Goal: Task Accomplishment & Management: Use online tool/utility

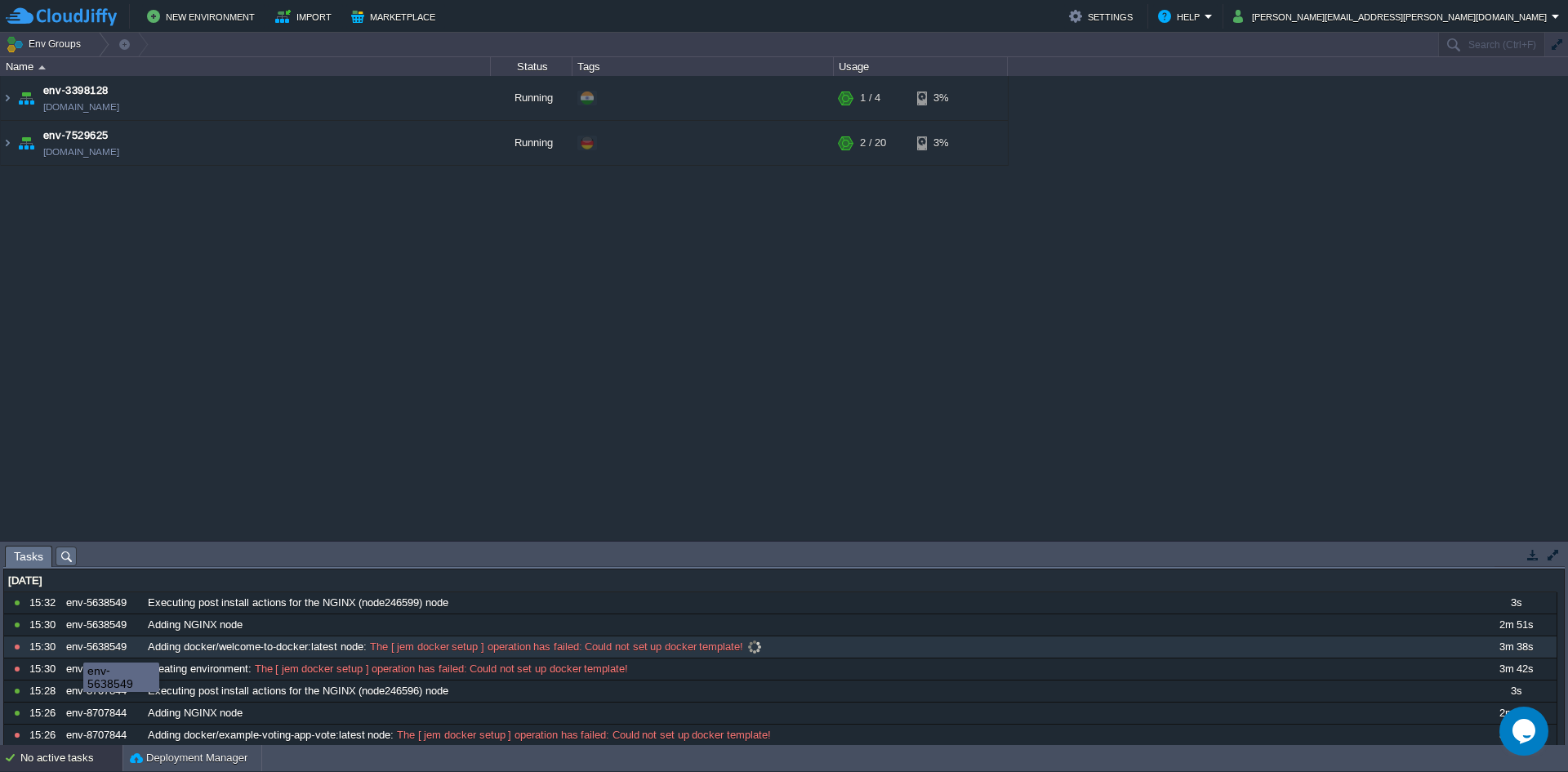
click at [71, 648] on div "env-5638549" at bounding box center [102, 646] width 80 height 21
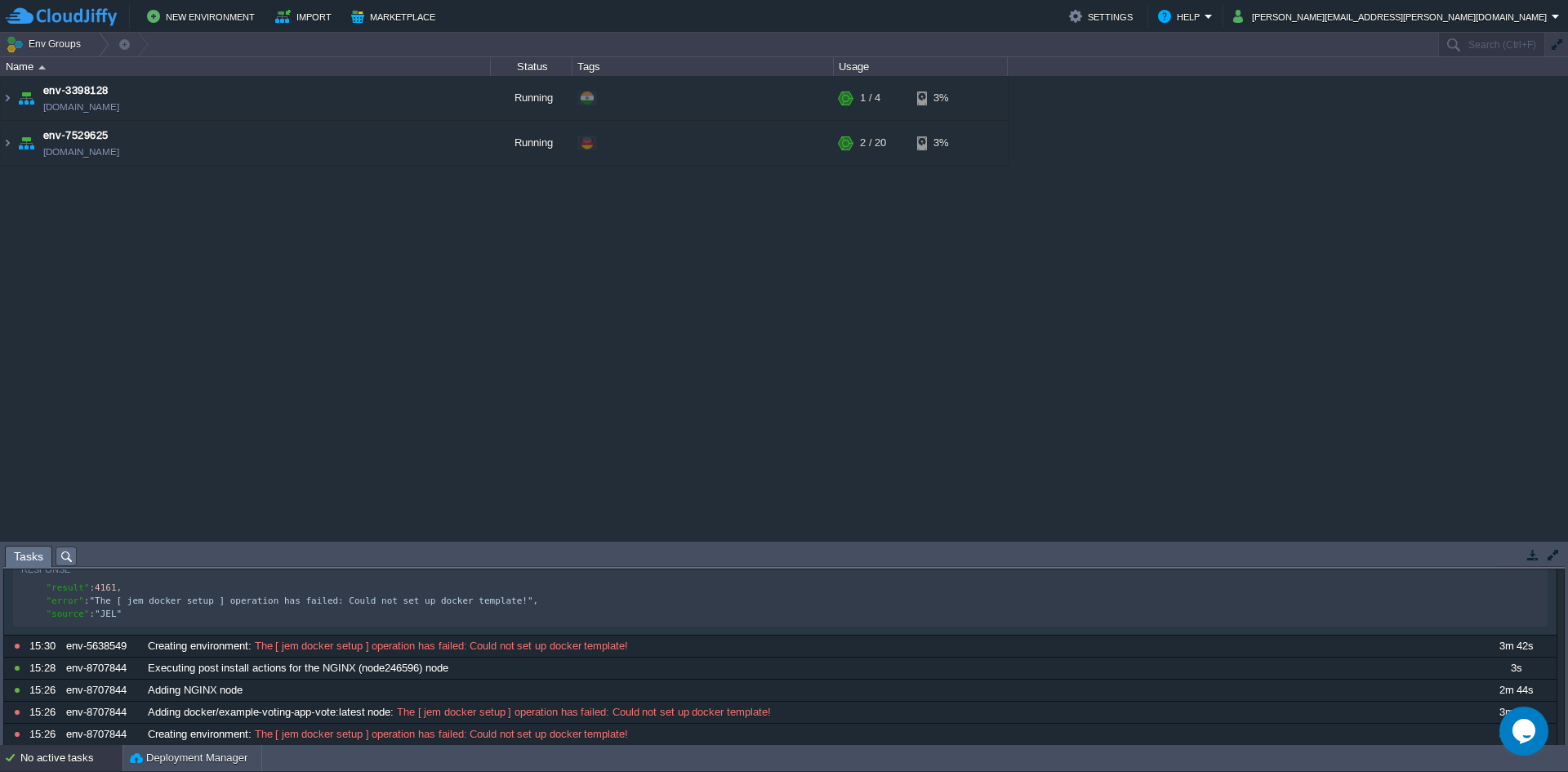
scroll to position [308, 0]
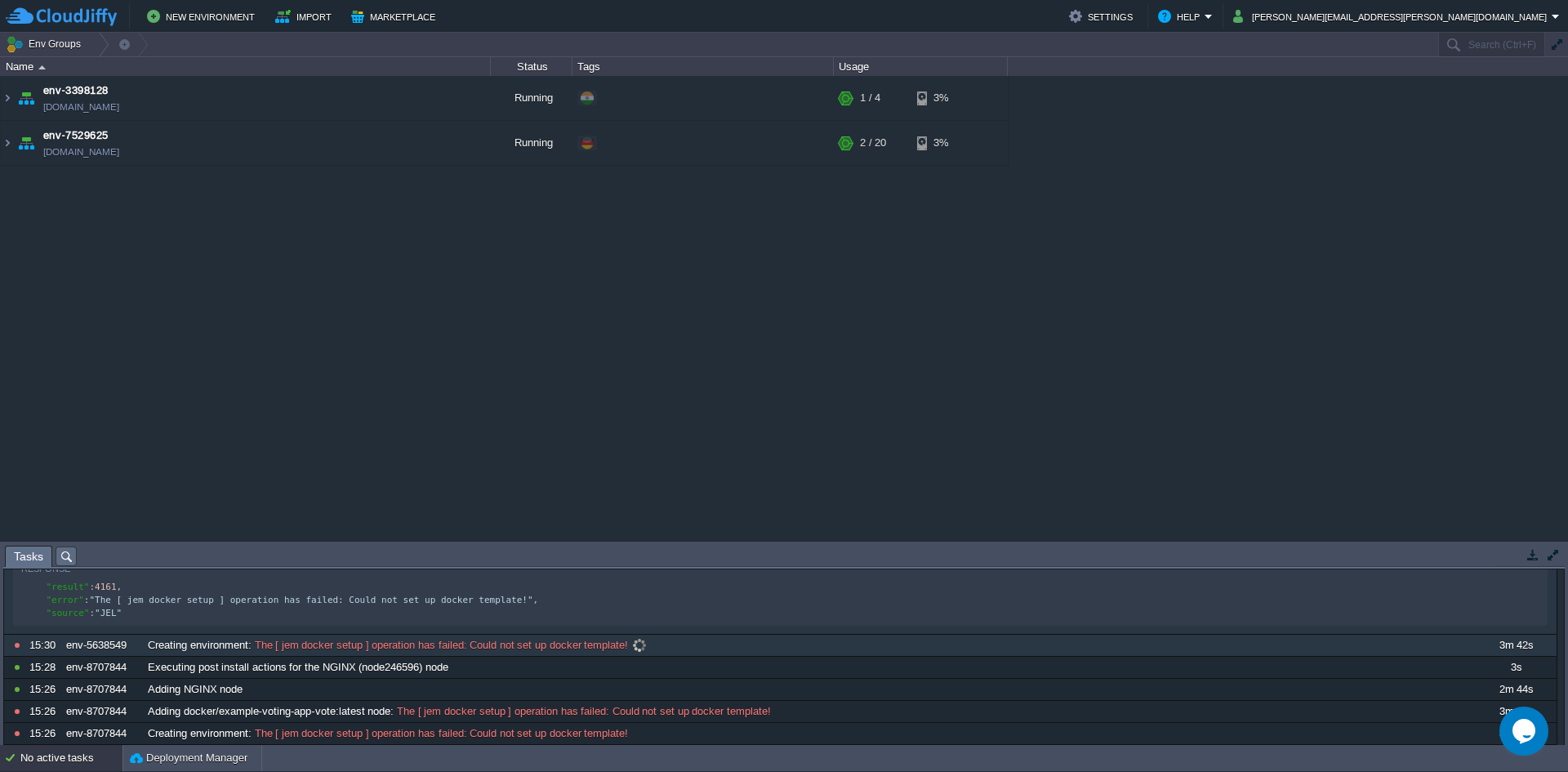
click at [280, 656] on div "Creating environment : The [ jem docker setup ] operation has failed: Could not…" at bounding box center [809, 644] width 1330 height 21
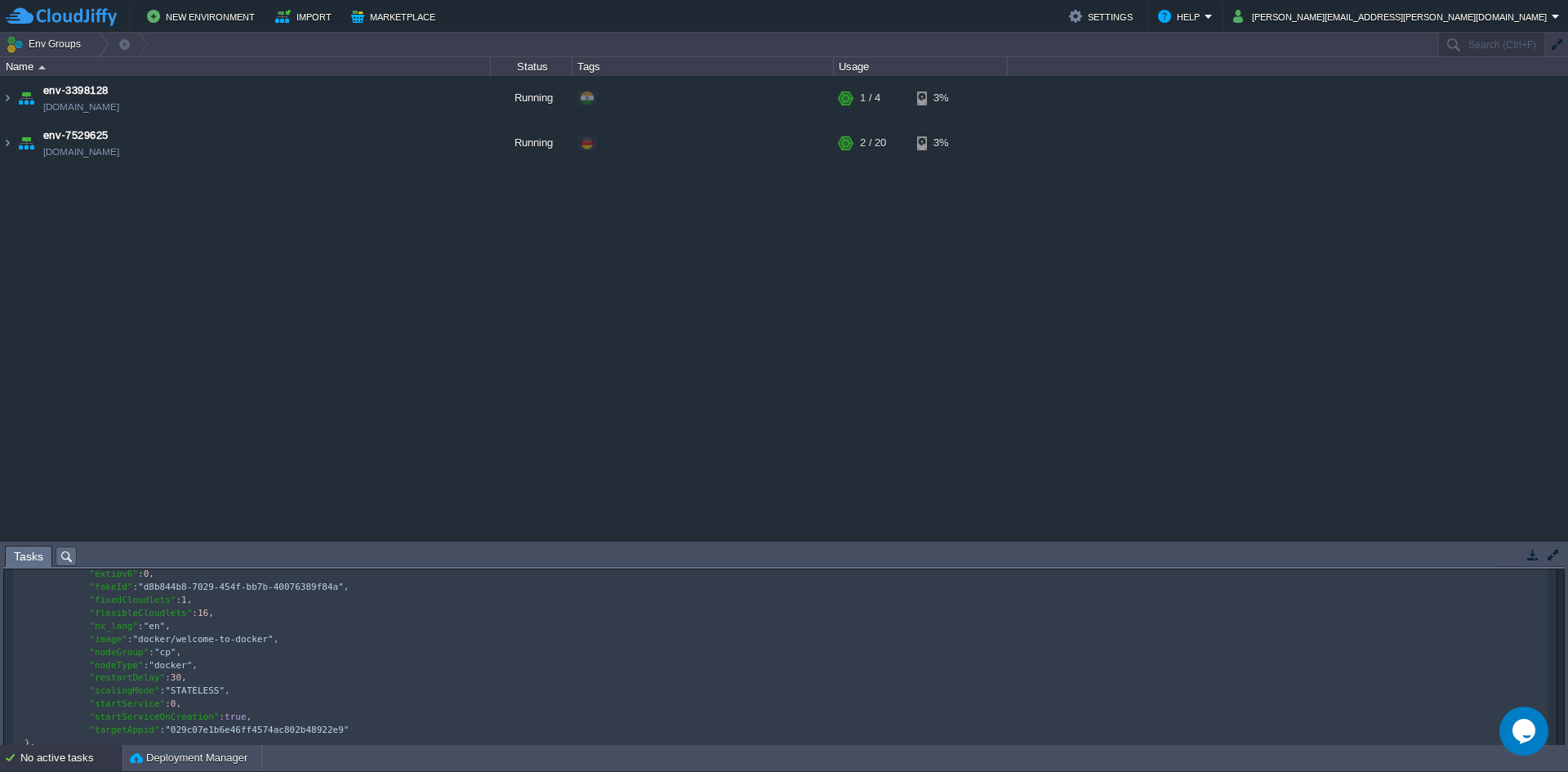
scroll to position [1344, 0]
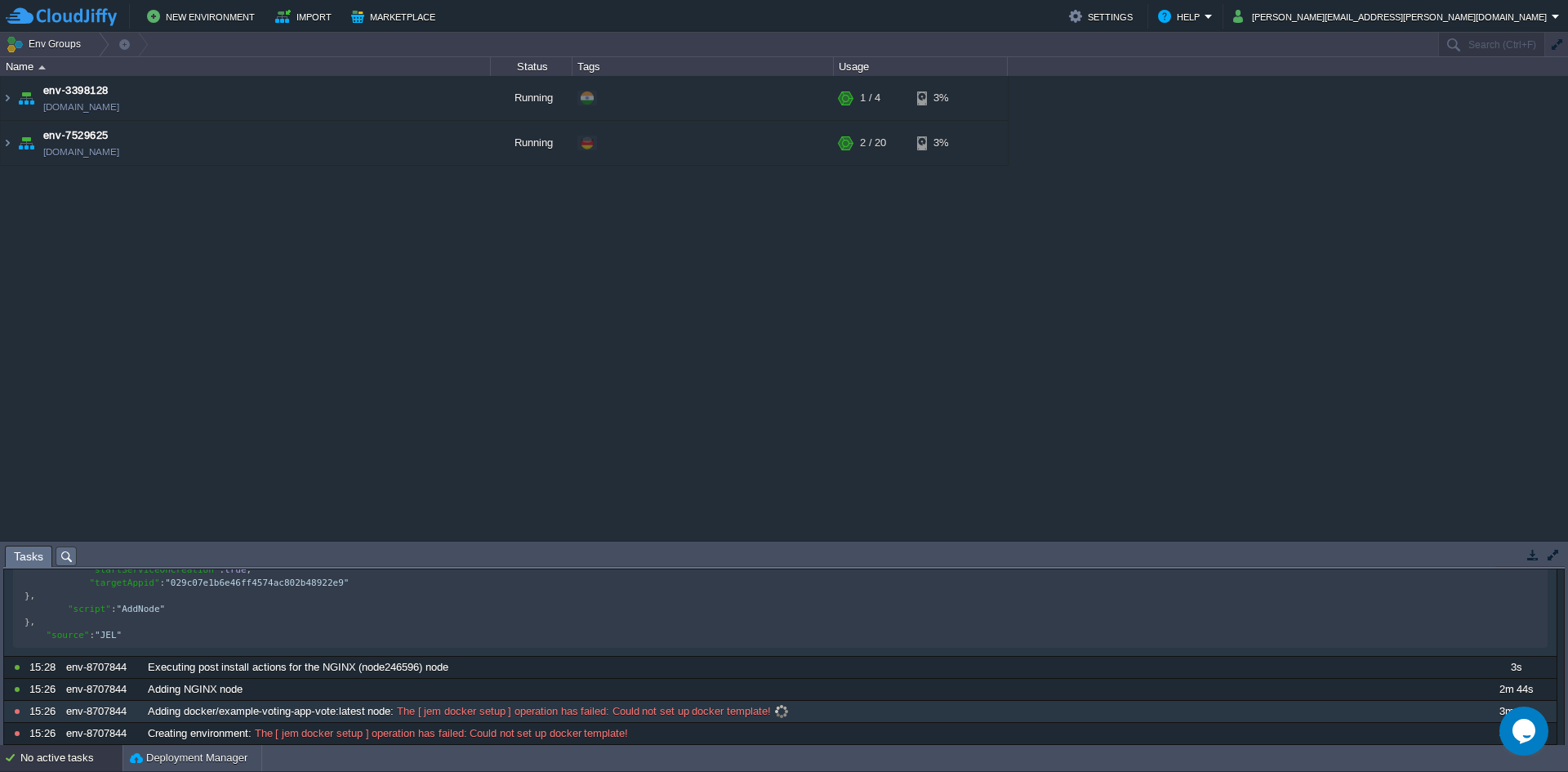
click at [379, 719] on span "Adding docker/example-voting-app-vote:latest node" at bounding box center [269, 711] width 242 height 14
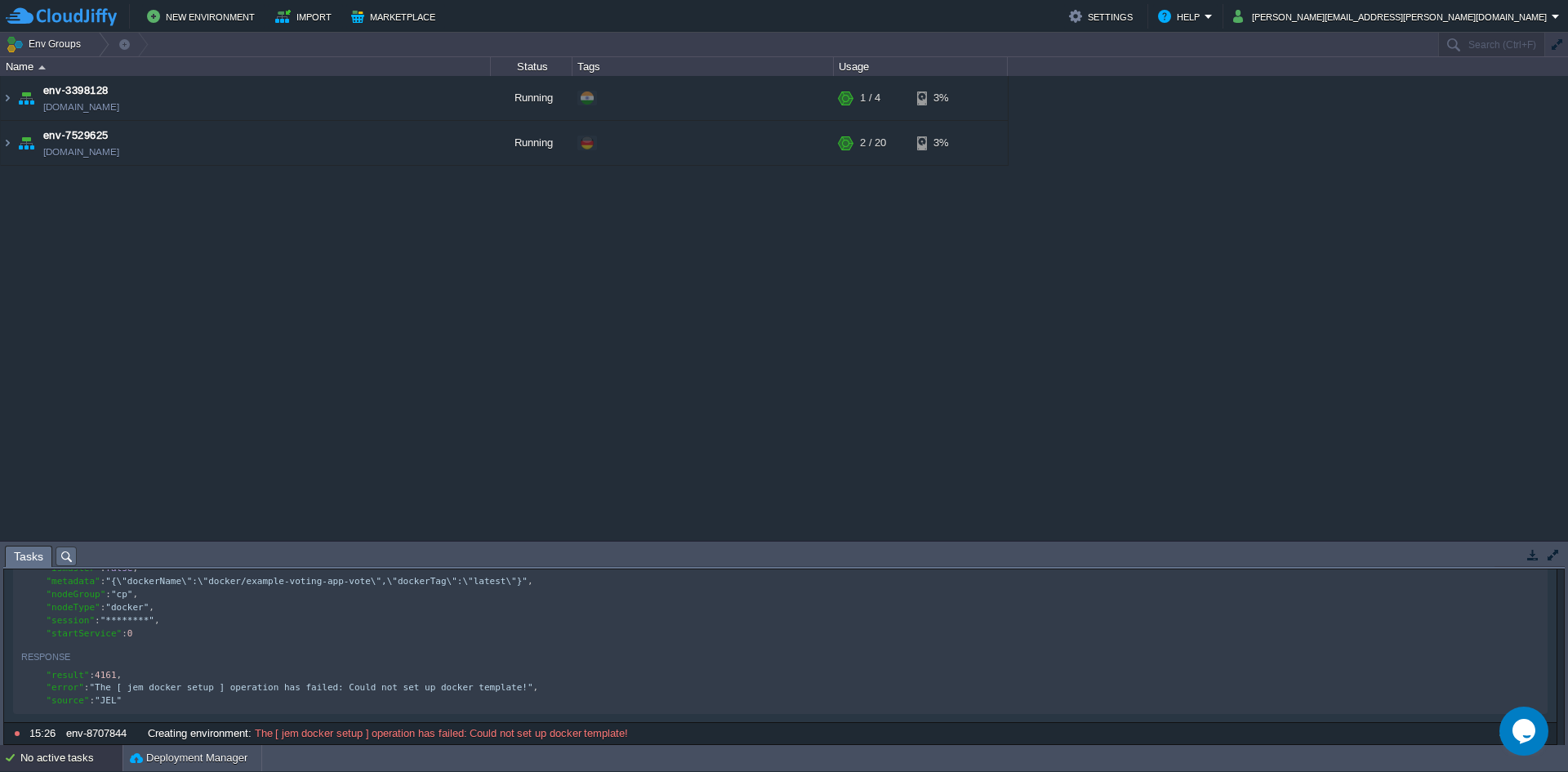
scroll to position [5, 0]
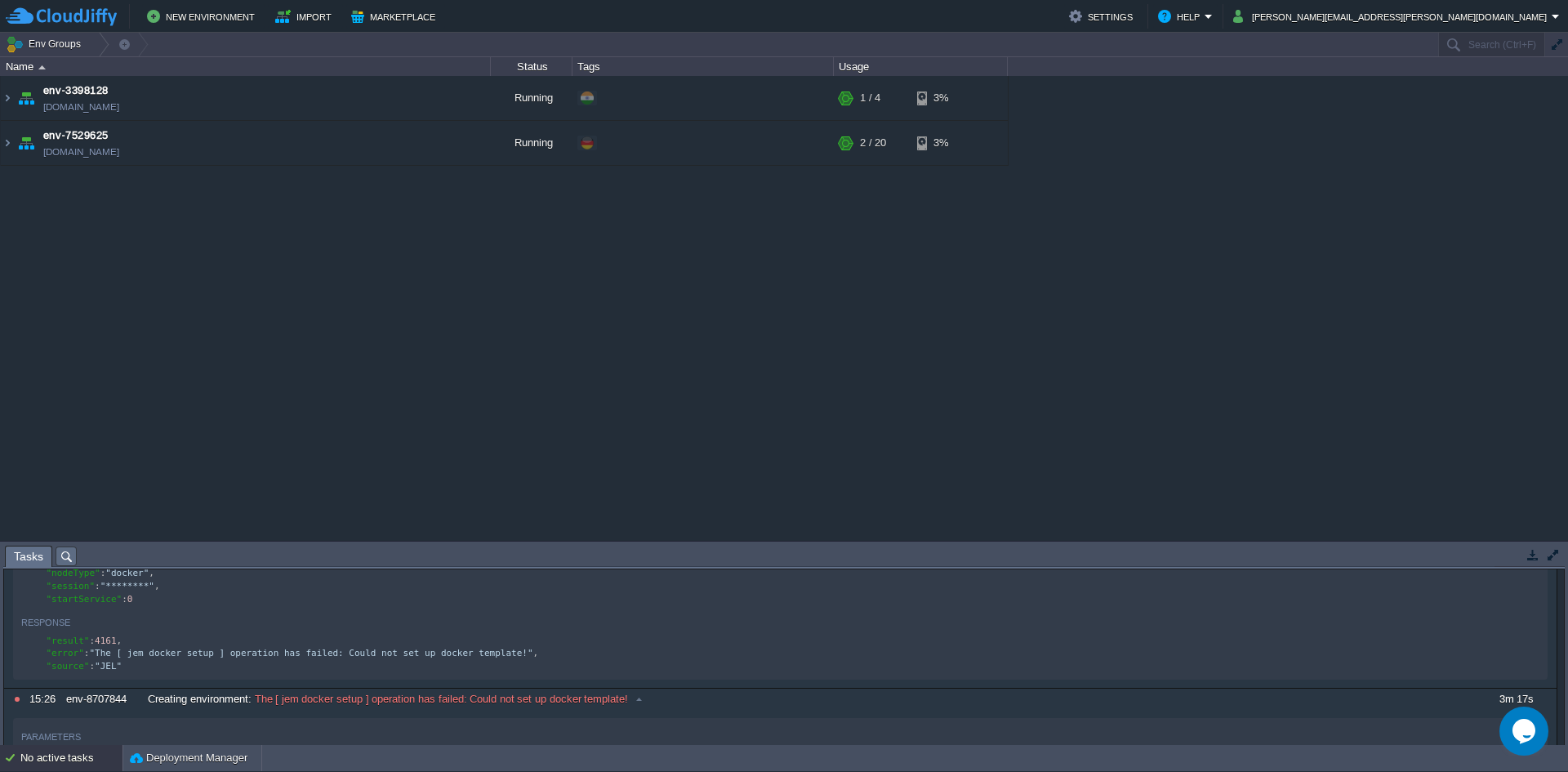
drag, startPoint x: 400, startPoint y: 730, endPoint x: 422, endPoint y: 642, distance: 90.7
click at [422, 642] on div "10771468 15:32 env-5638549 Executing post install actions for the NGINX (node24…" at bounding box center [781, 345] width 1553 height 2771
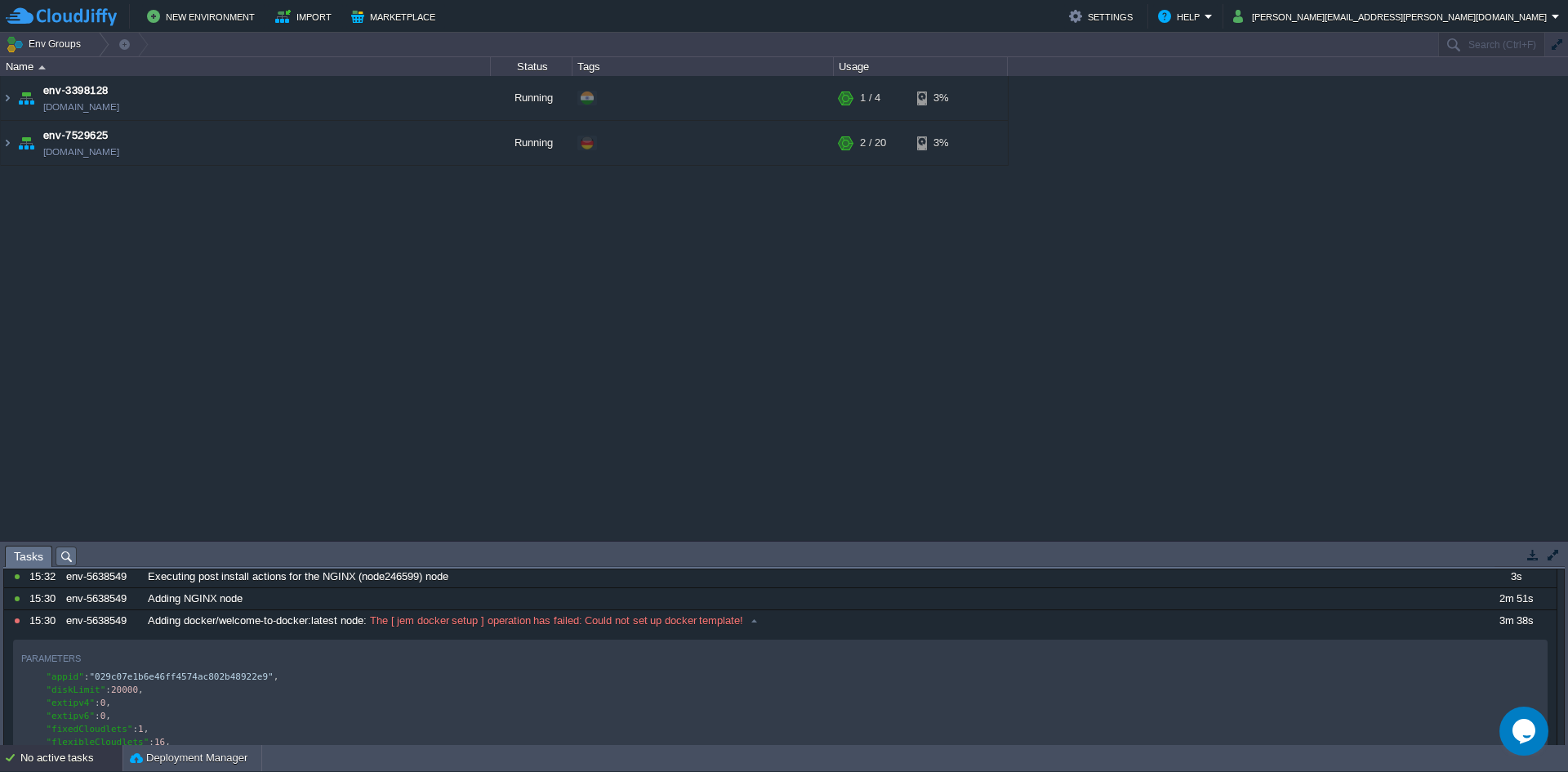
scroll to position [0, 0]
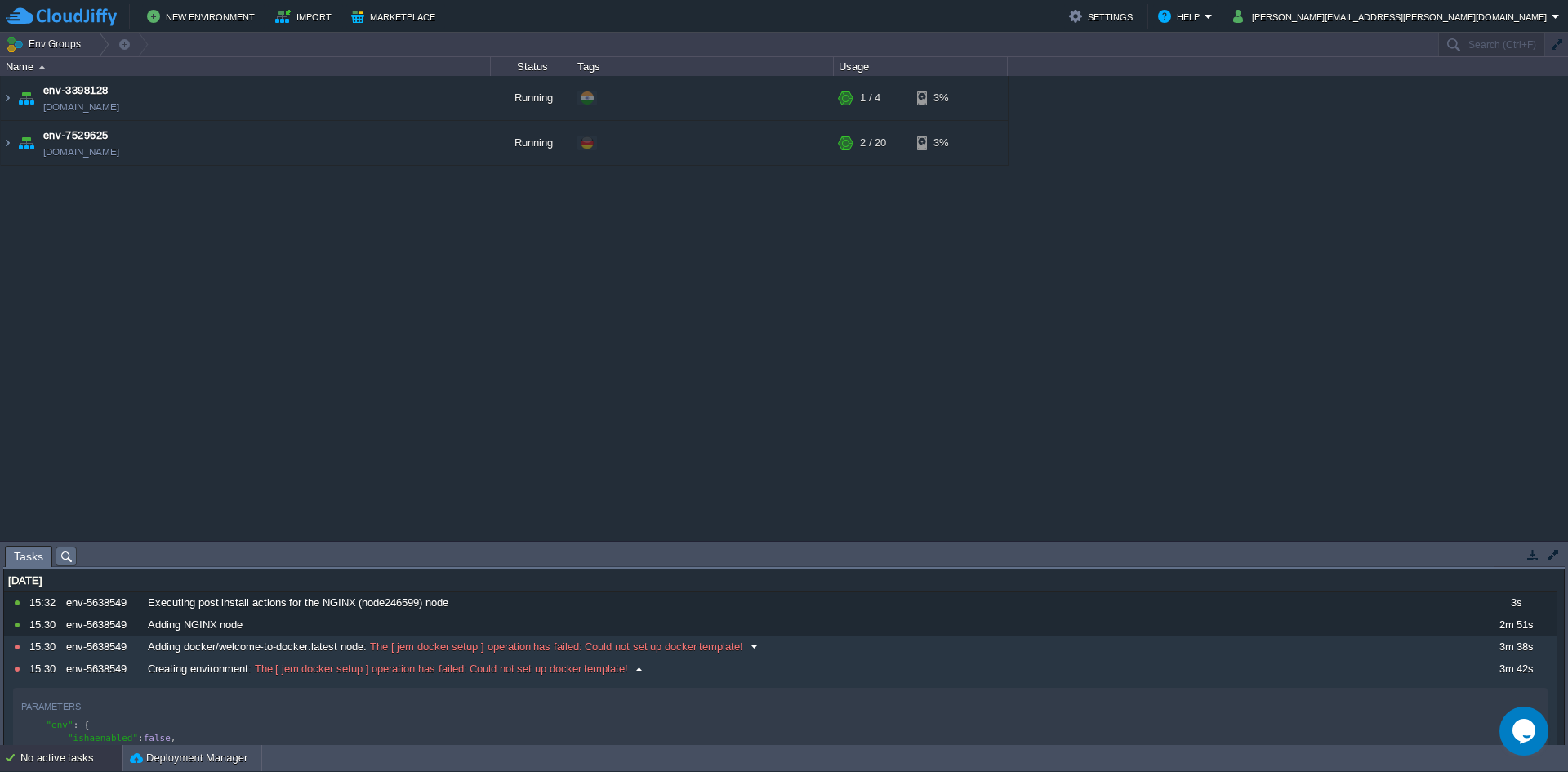
click at [419, 647] on span "The [ jem docker setup ] operation has failed: Could not set up docker template!" at bounding box center [555, 647] width 377 height 14
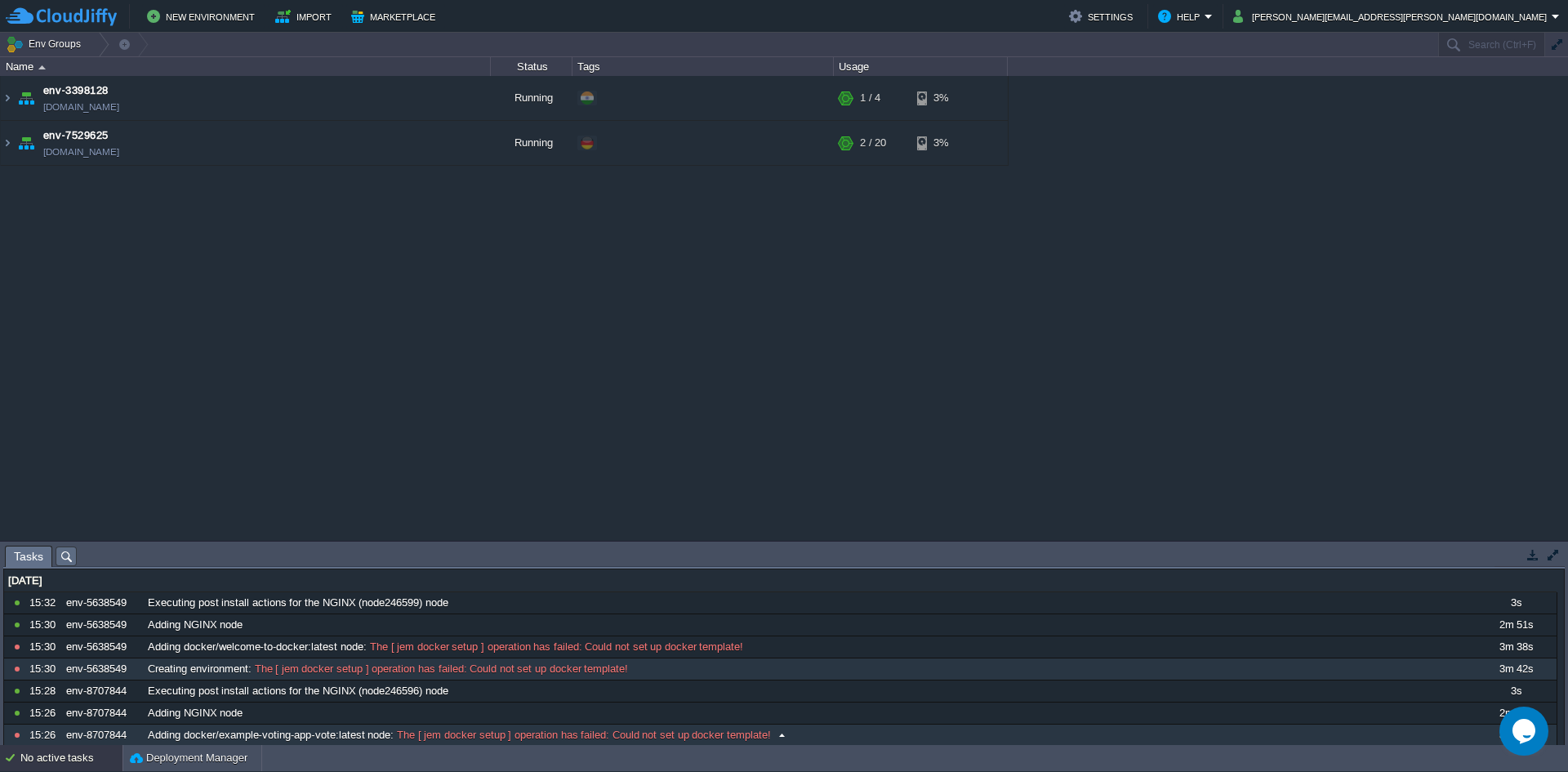
scroll to position [2, 0]
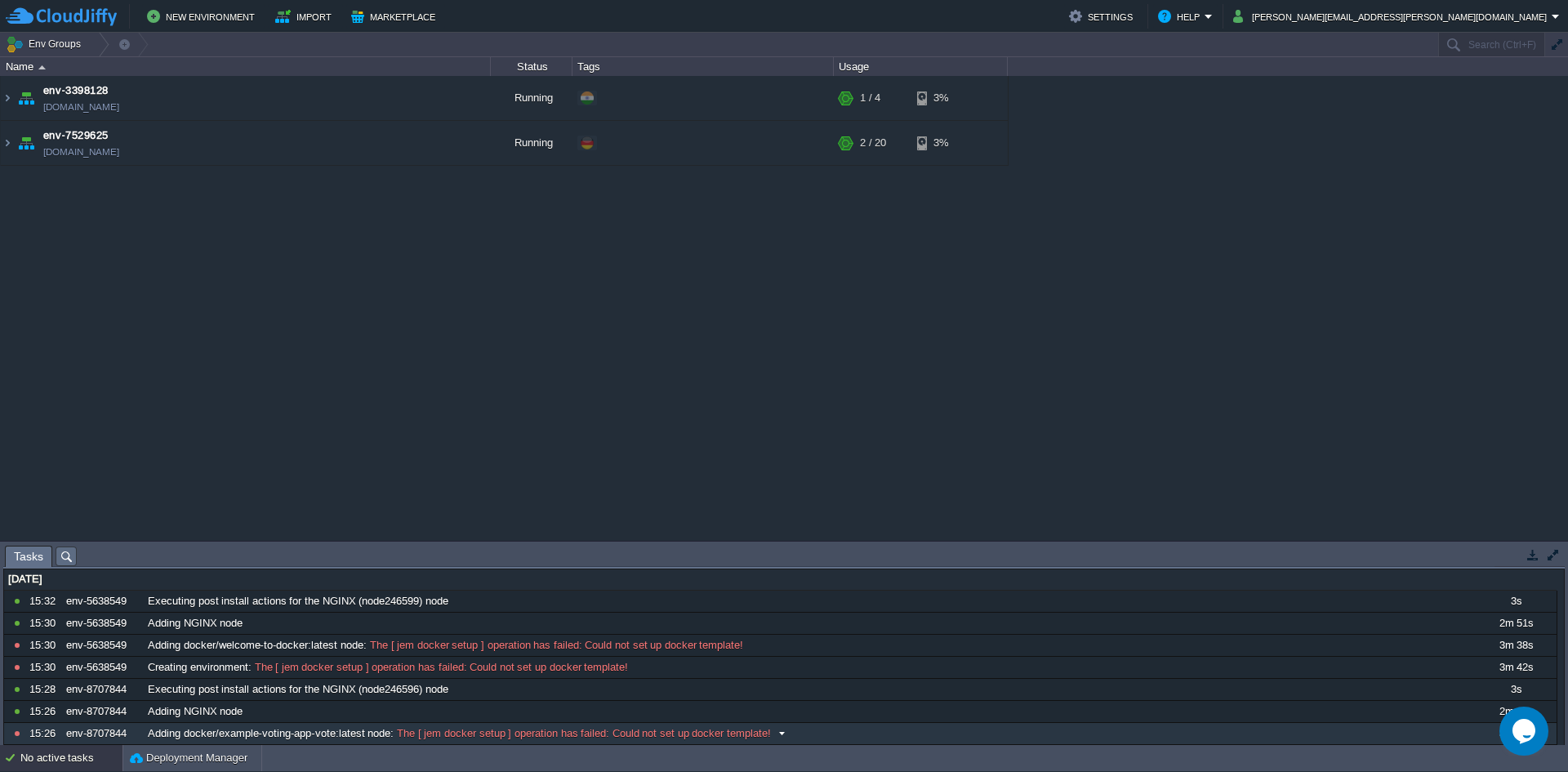
click at [530, 733] on span "The [ jem docker setup ] operation has failed: Could not set up docker template!" at bounding box center [582, 733] width 377 height 14
click at [633, 734] on span "The [ jem docker setup ] operation has failed: Could not set up docker template!" at bounding box center [582, 733] width 377 height 14
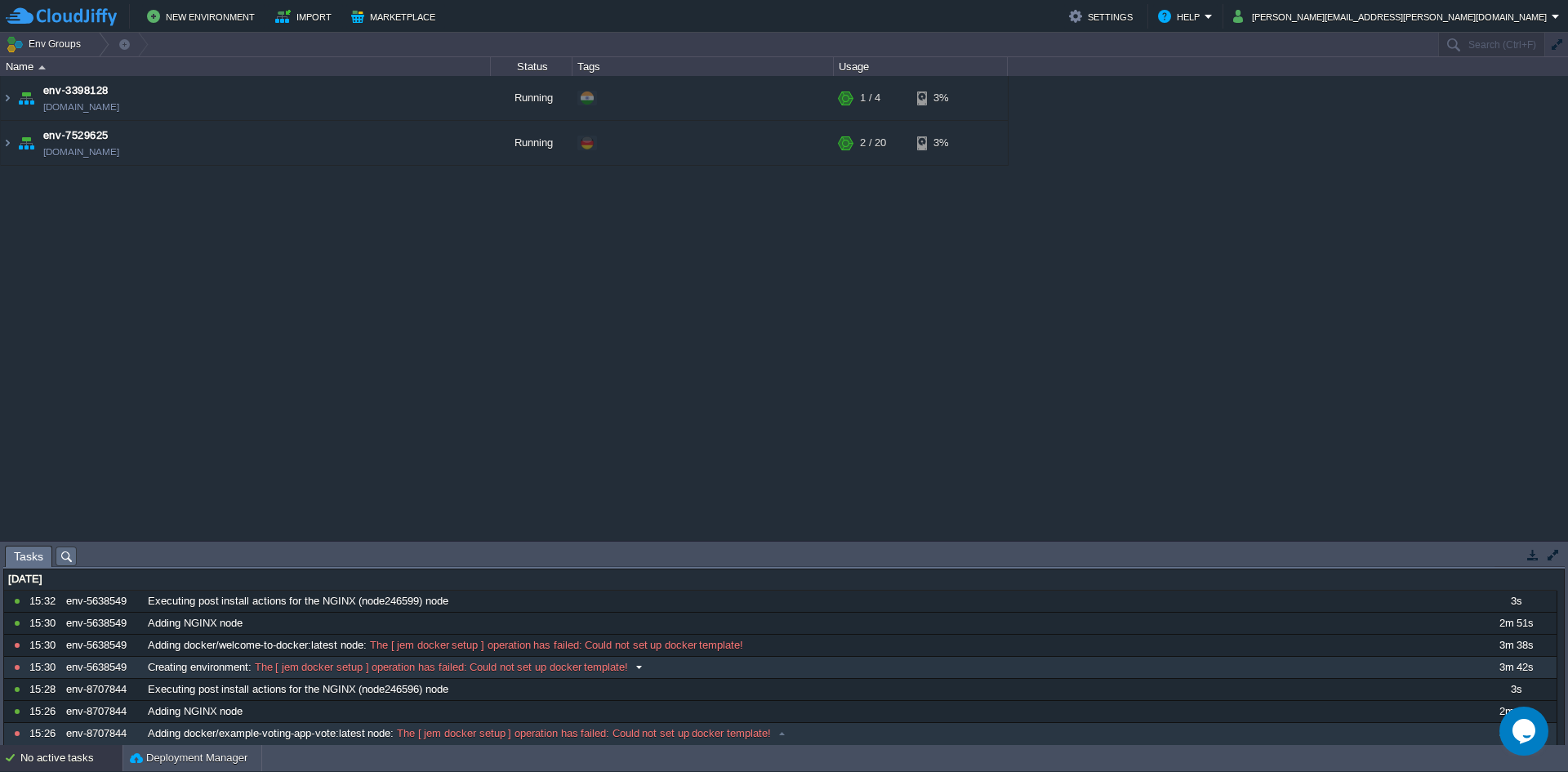
scroll to position [0, 0]
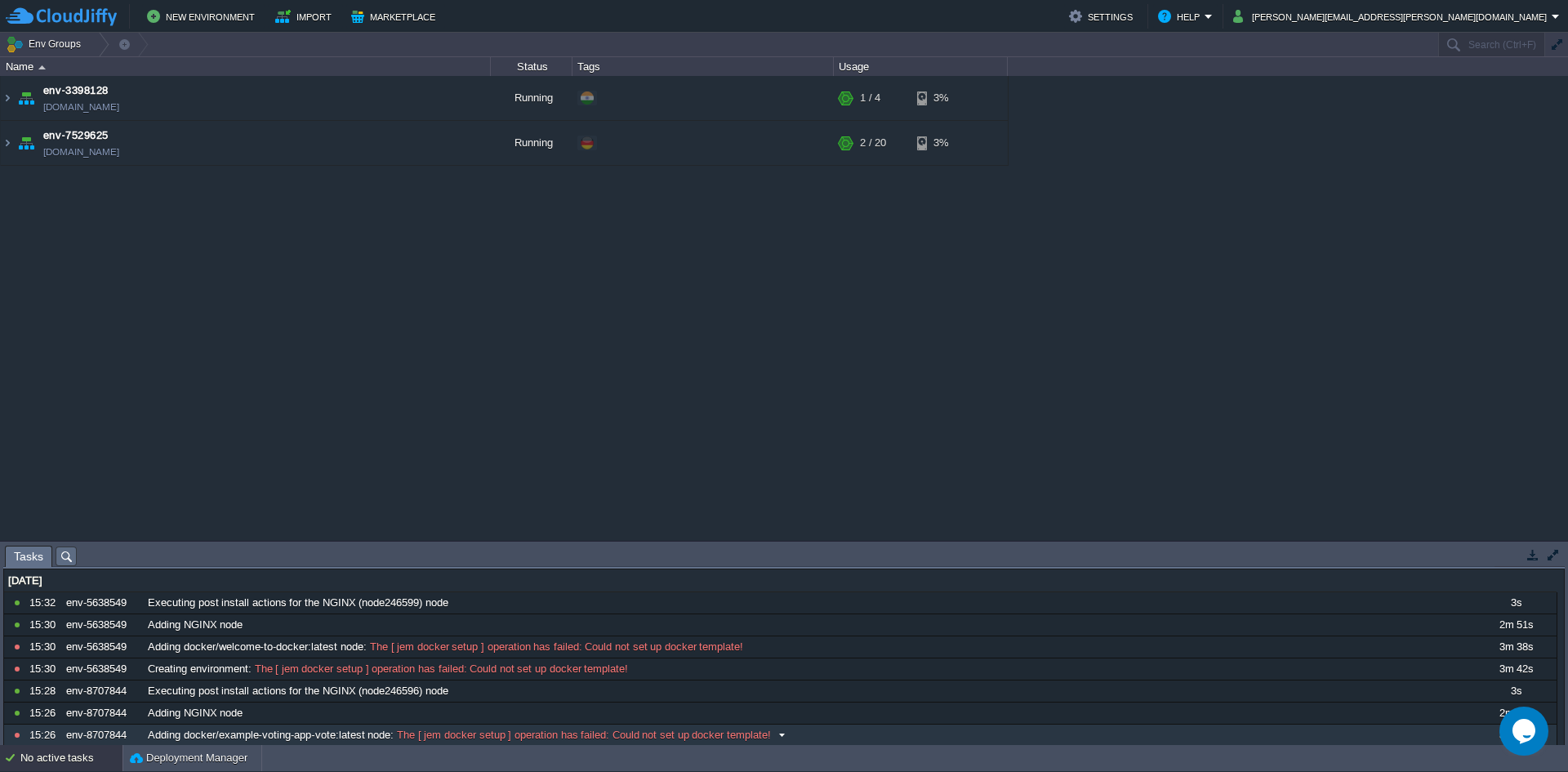
click at [699, 726] on div "Adding docker/example-voting-app-vote:latest node : The [ jem docker setup ] op…" at bounding box center [809, 735] width 1330 height 21
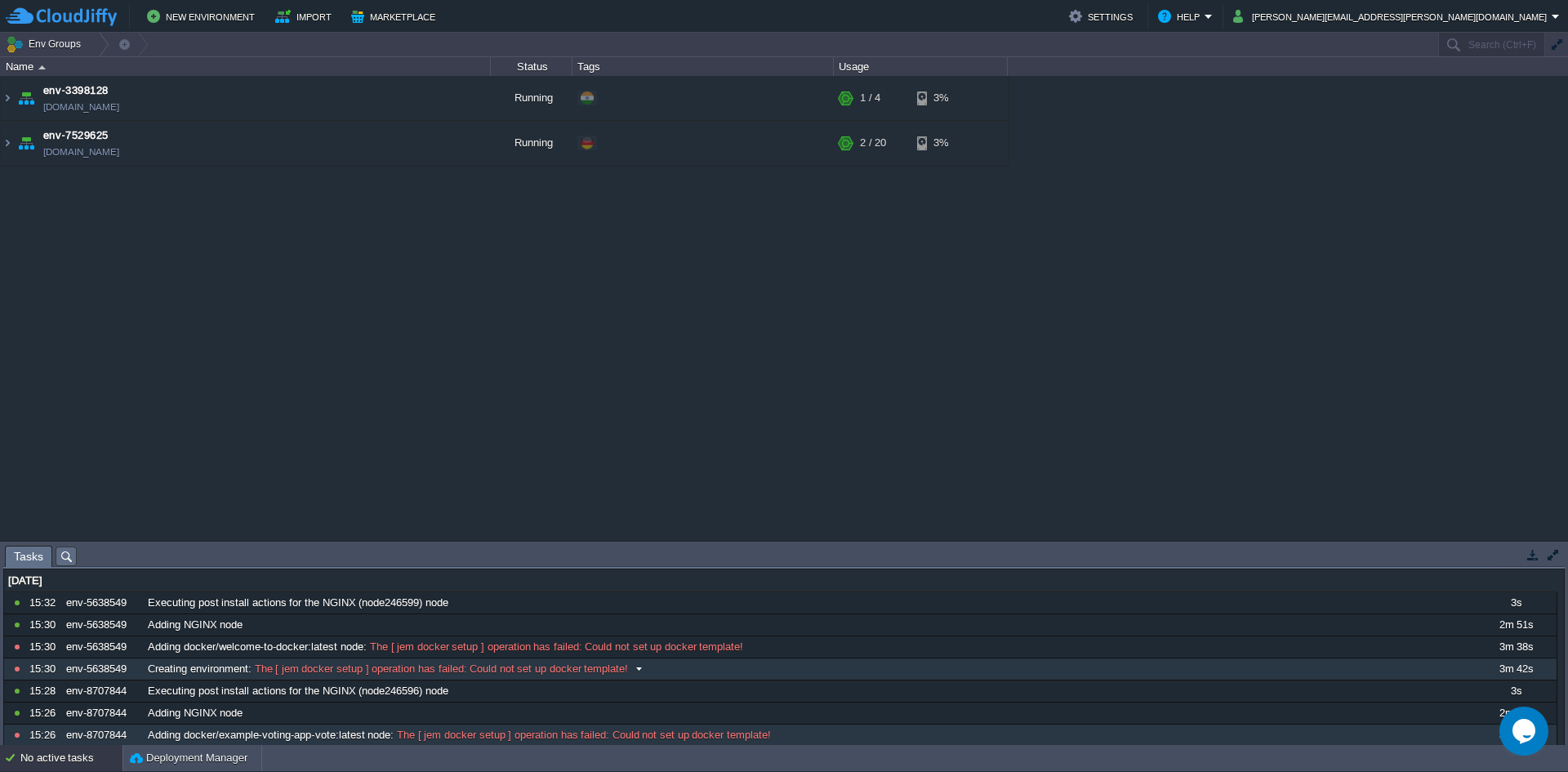
click at [590, 668] on span "The [ jem docker setup ] operation has failed: Could not set up docker template!" at bounding box center [440, 669] width 377 height 14
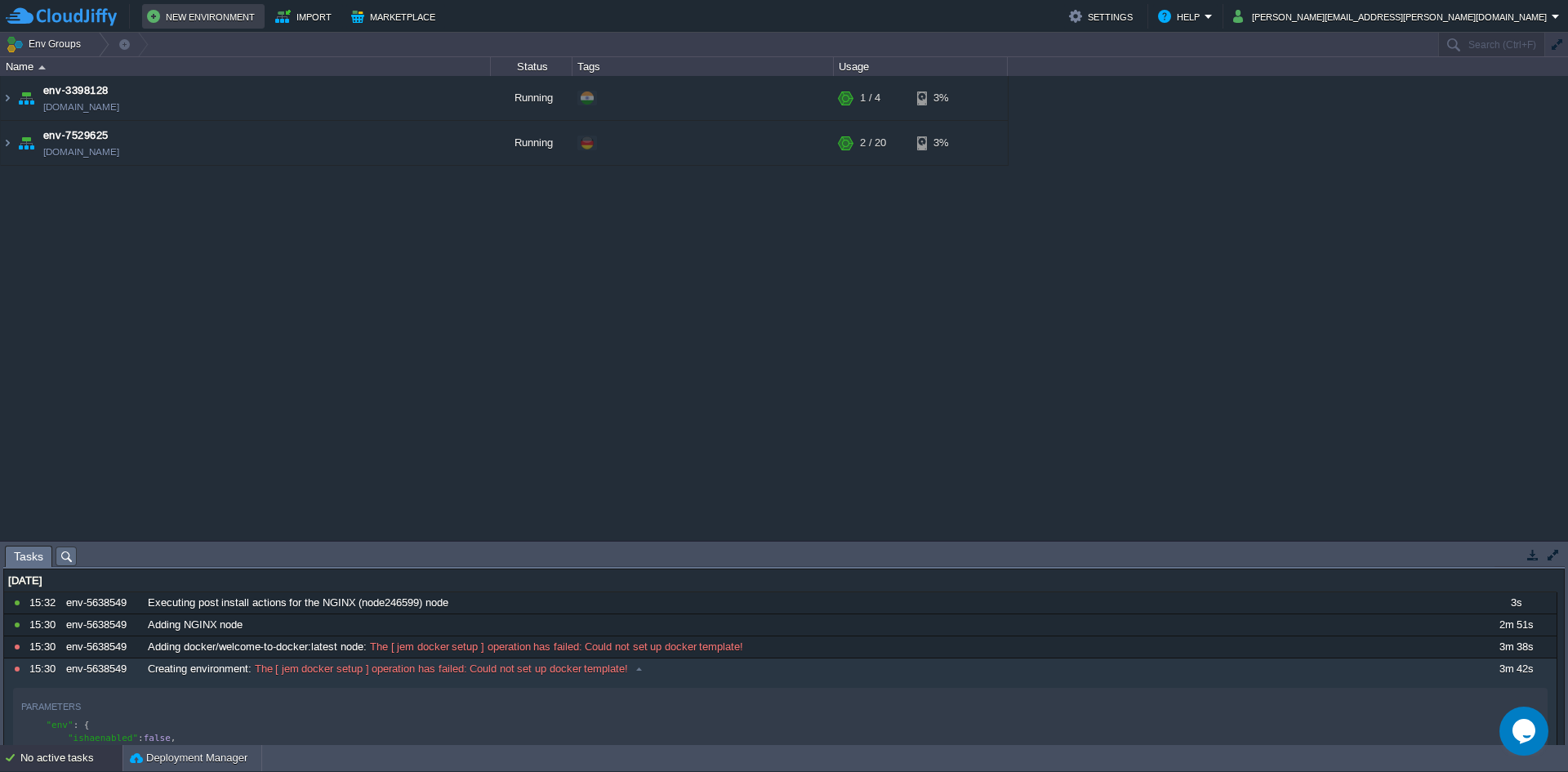
click at [177, 25] on button "New Environment" at bounding box center [203, 16] width 113 height 20
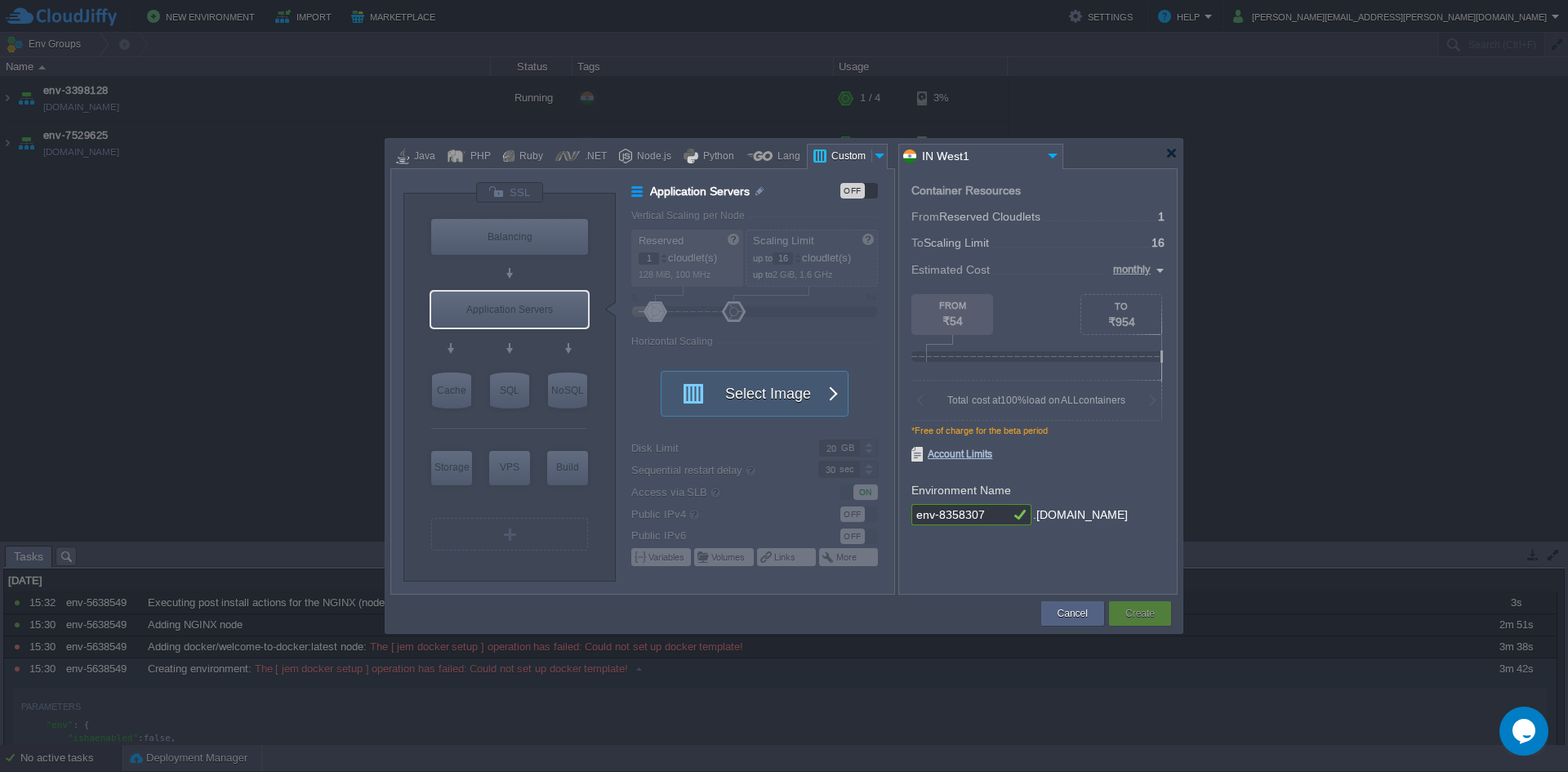
click at [1012, 163] on input "IN West1" at bounding box center [971, 157] width 144 height 24
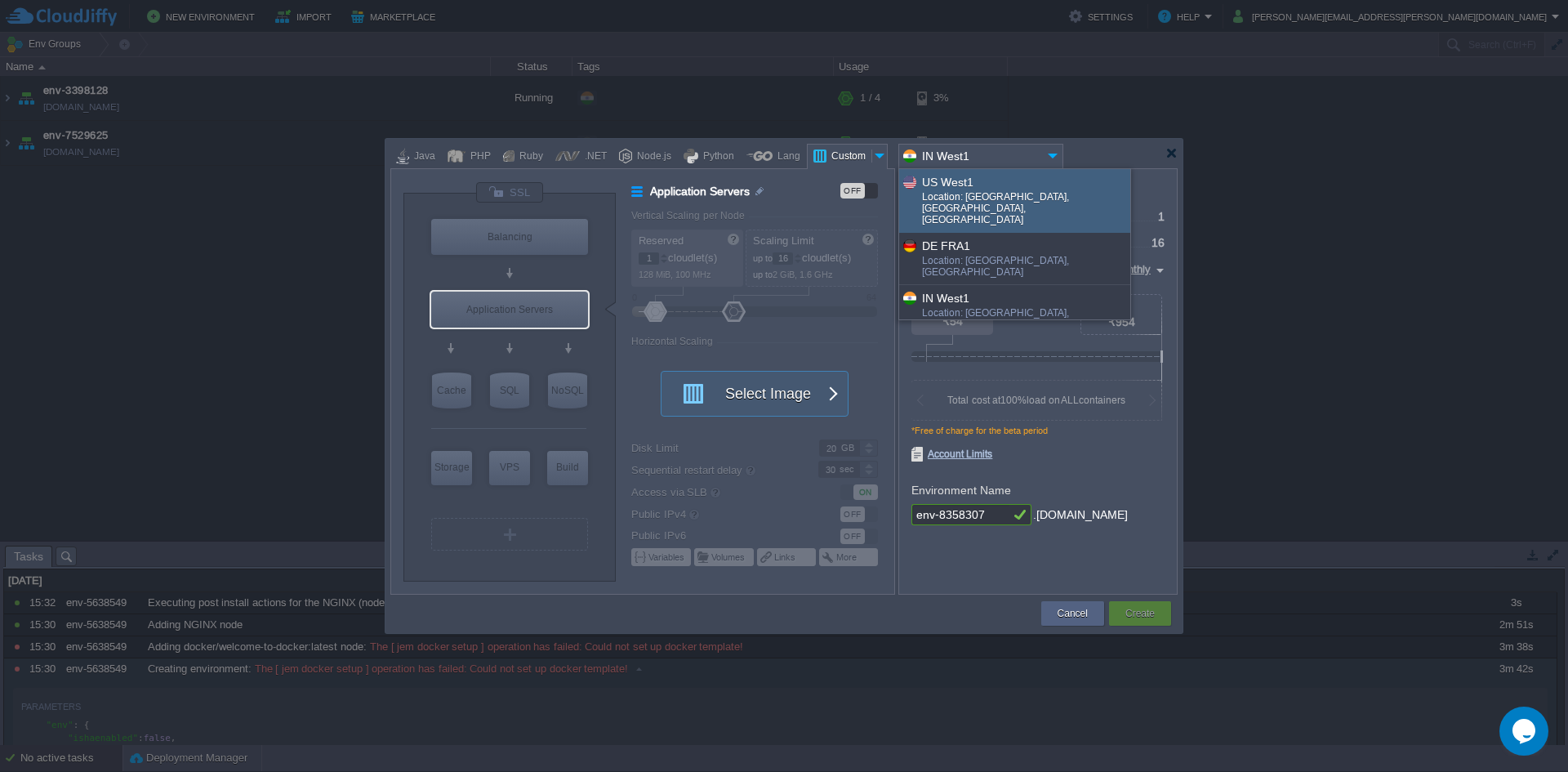
click at [1022, 202] on div "Location: [GEOGRAPHIC_DATA], [GEOGRAPHIC_DATA], [GEOGRAPHIC_DATA]" at bounding box center [1025, 210] width 206 height 38
type input "US West1"
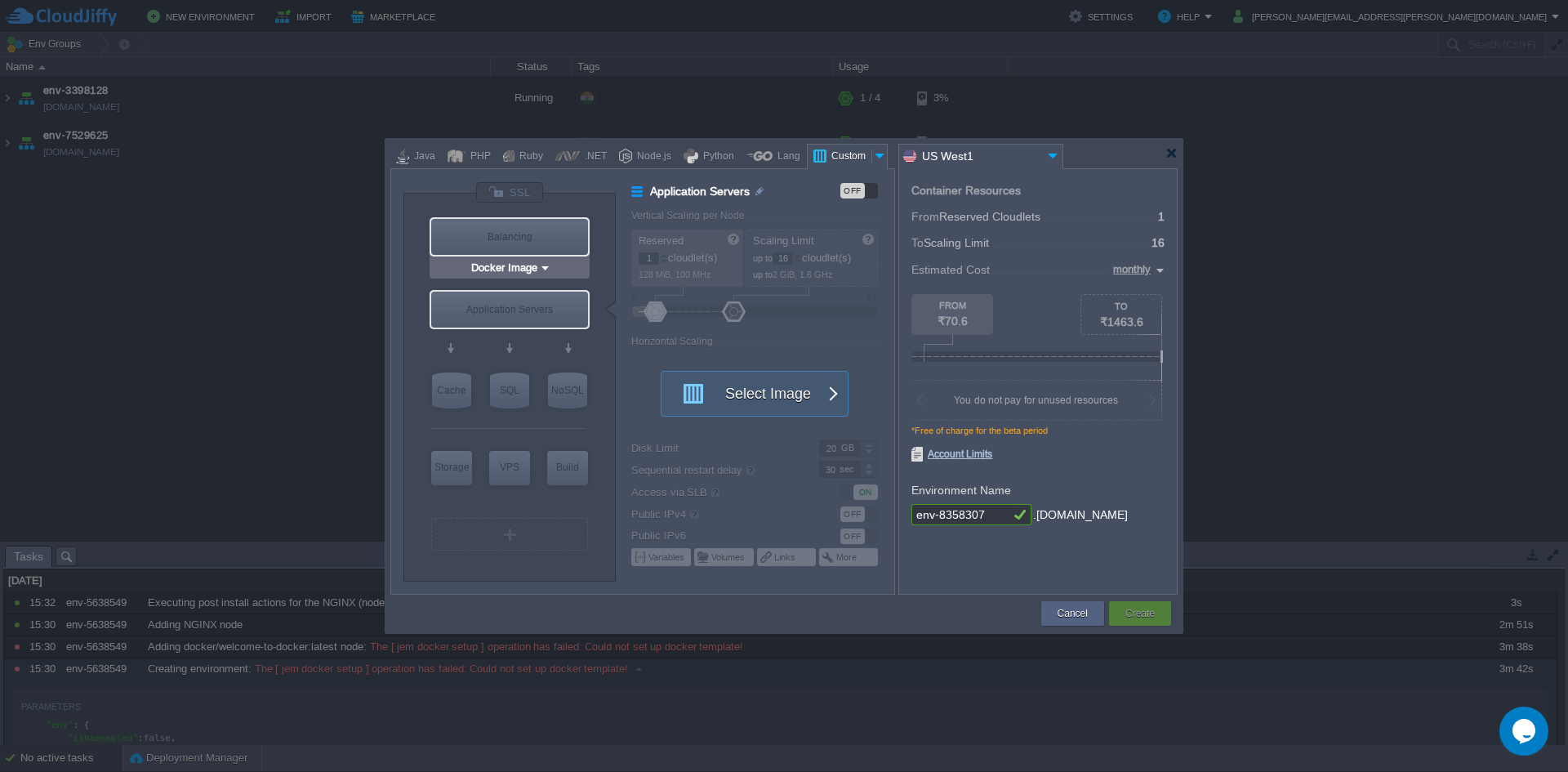
click at [516, 235] on div "Balancing" at bounding box center [509, 237] width 157 height 36
type input "Load Balancer"
type input "4"
type input "Select Image"
type input "Stateful"
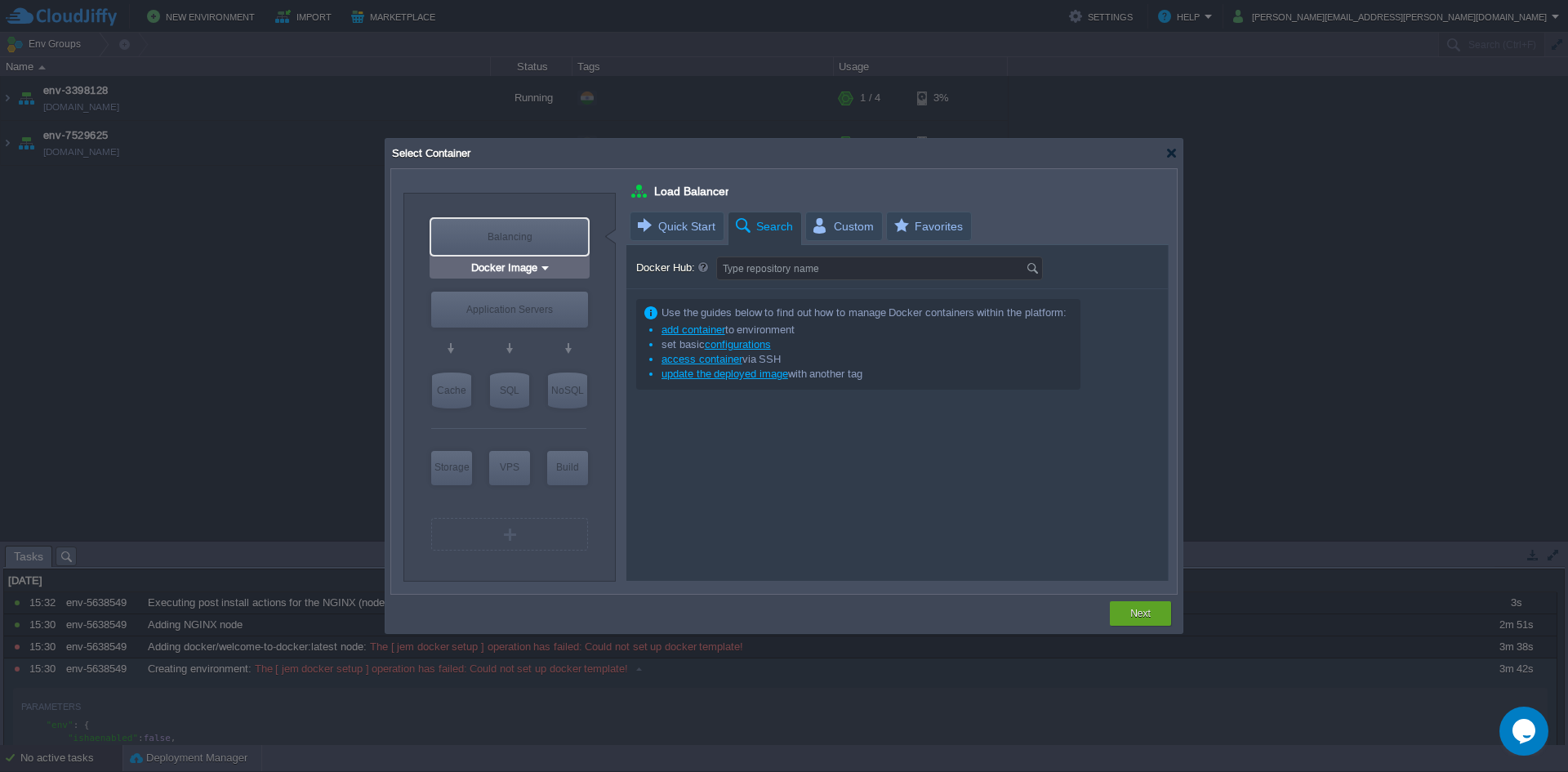
click at [523, 277] on div "Docker Image" at bounding box center [509, 267] width 160 height 21
click at [533, 272] on input "Docker Image" at bounding box center [503, 268] width 71 height 16
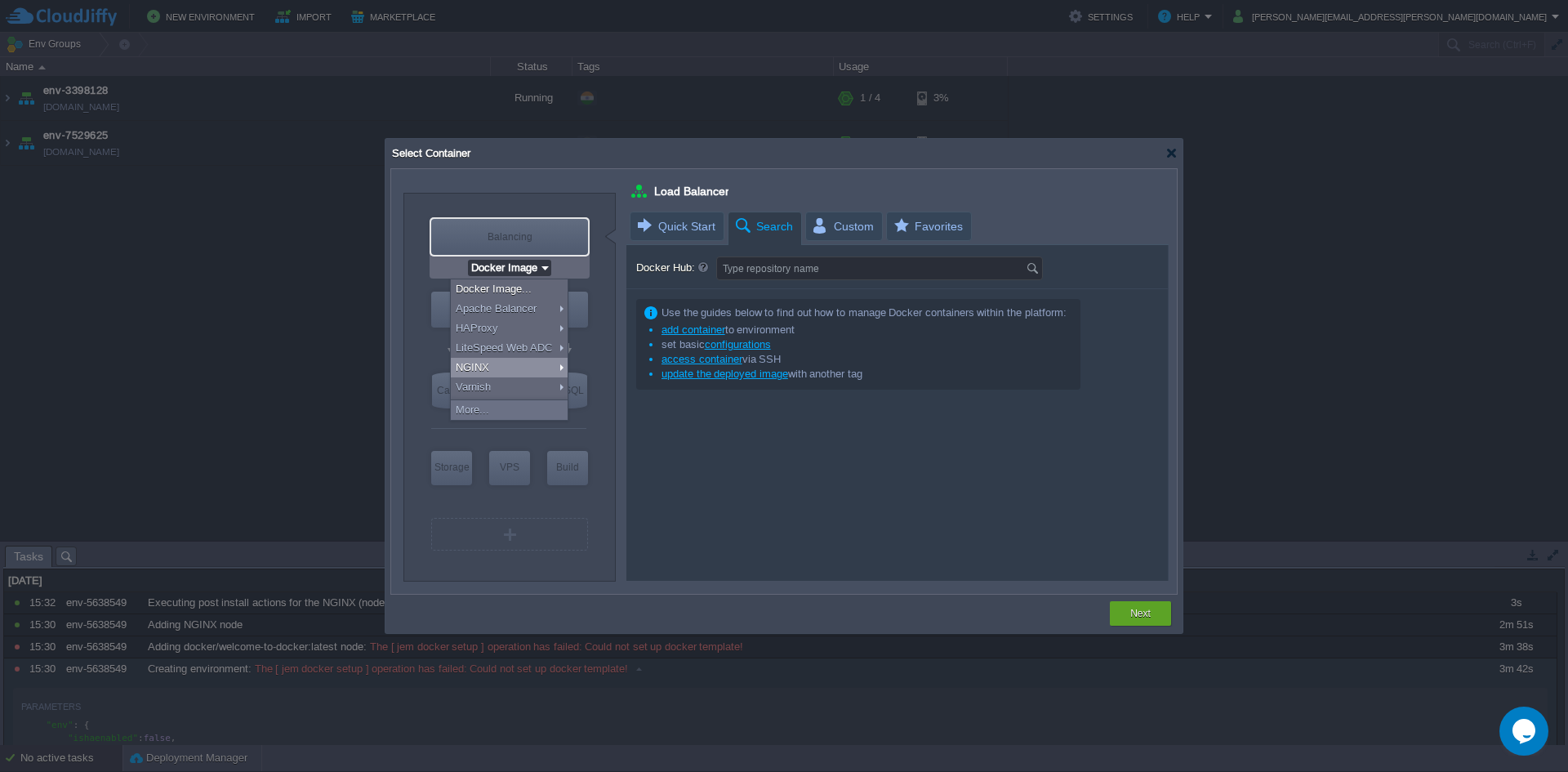
click at [530, 374] on div "NGINX" at bounding box center [508, 367] width 117 height 20
type input "NGINX 1.28.0"
type input "1.28.0-almalinux-9"
type input "Docker Image"
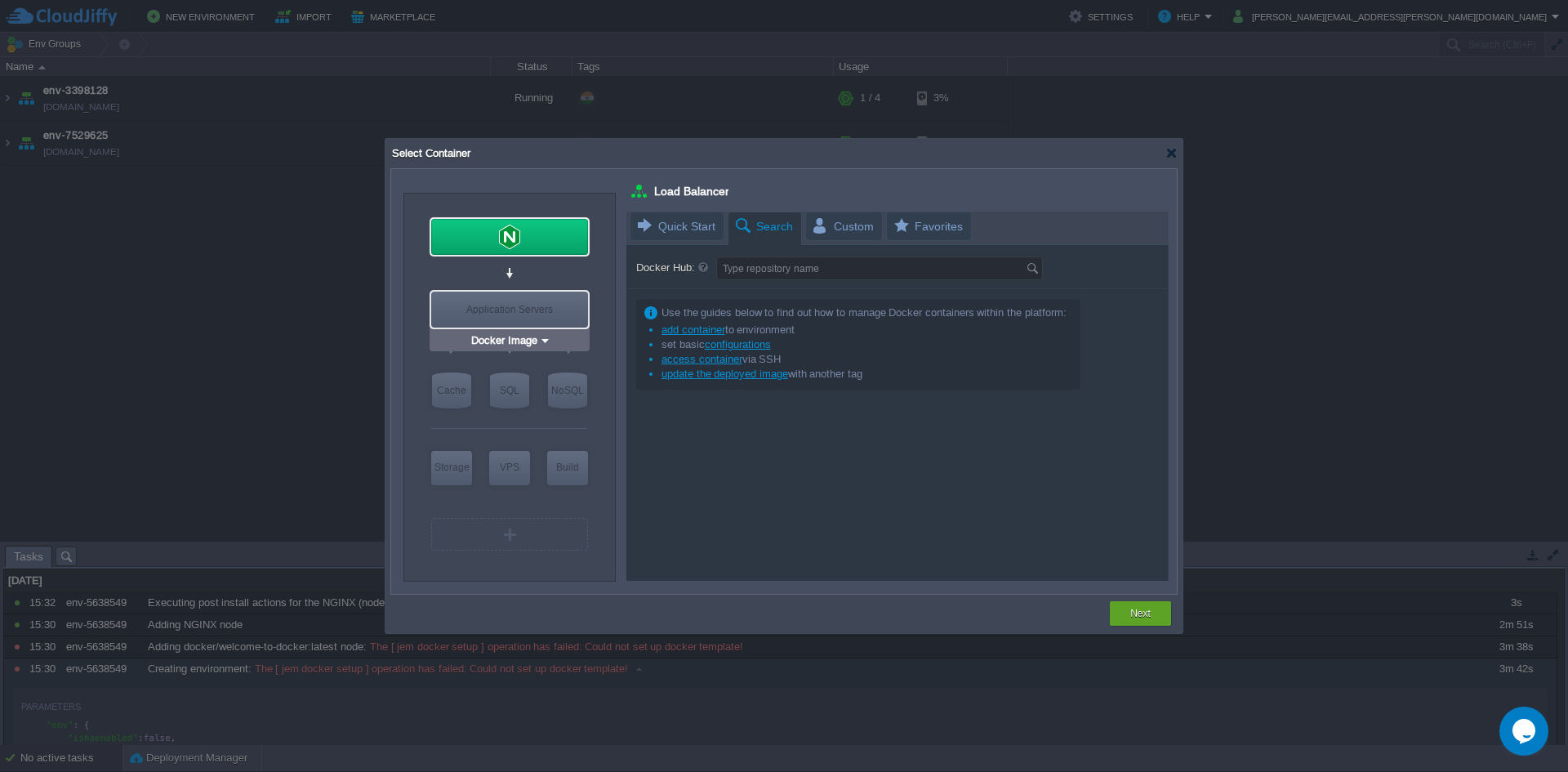
click at [499, 316] on div "Application Servers" at bounding box center [509, 310] width 157 height 36
type input "Application Servers"
type input "16"
type input "Docker Image"
type input "Stateless"
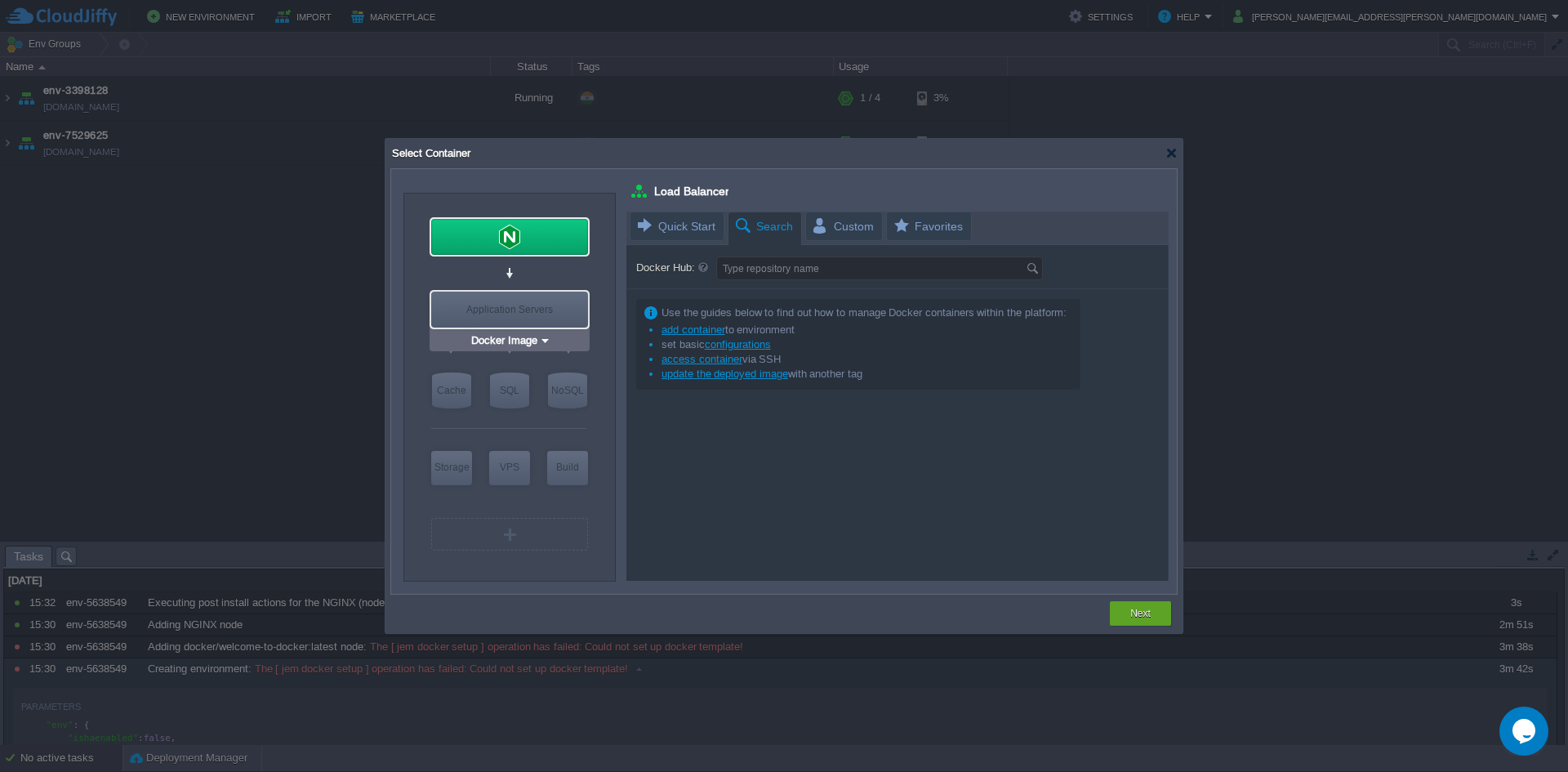
type input "Application Servers"
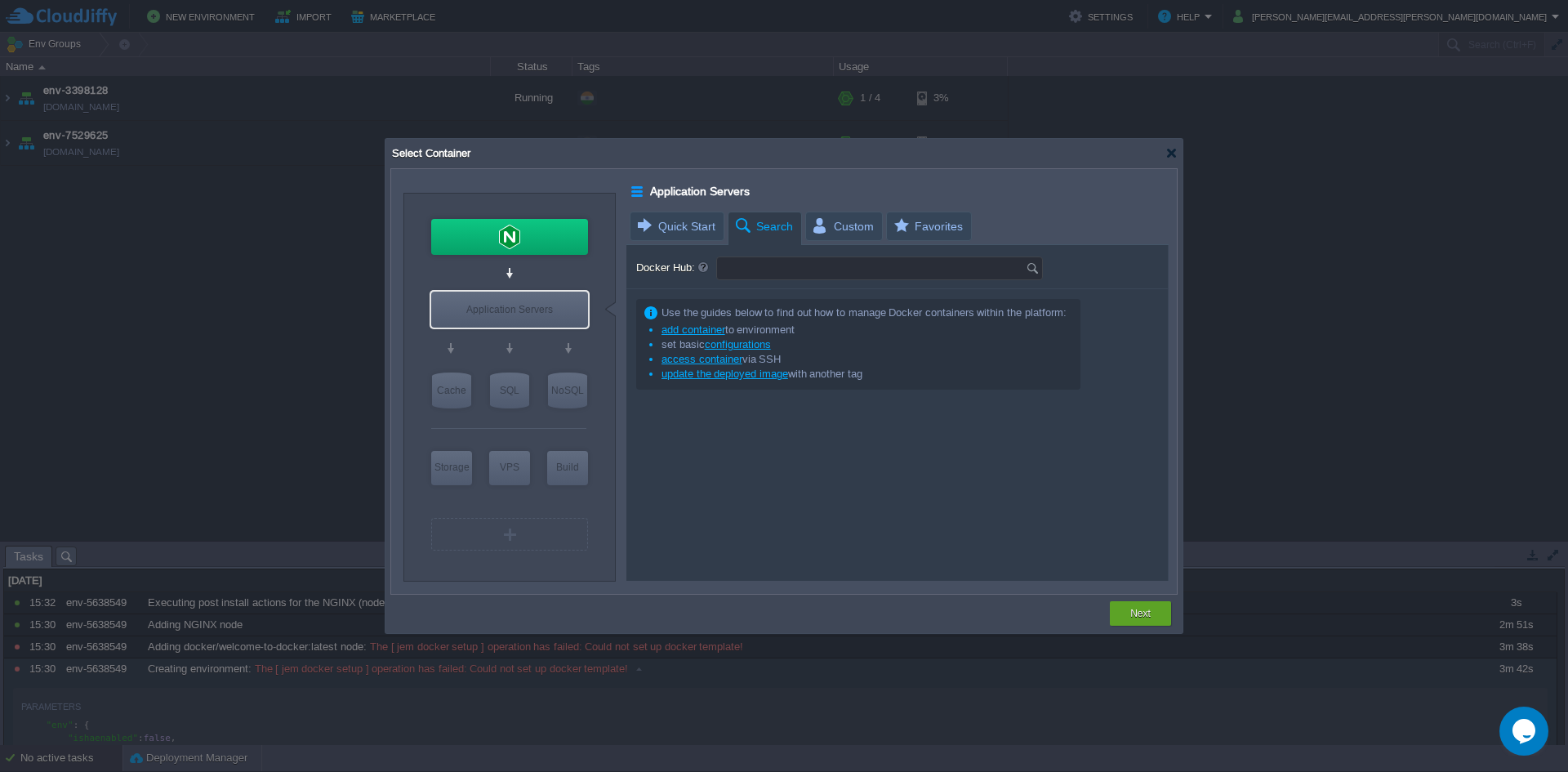
click at [771, 271] on input "Docker Hub:" at bounding box center [871, 268] width 309 height 22
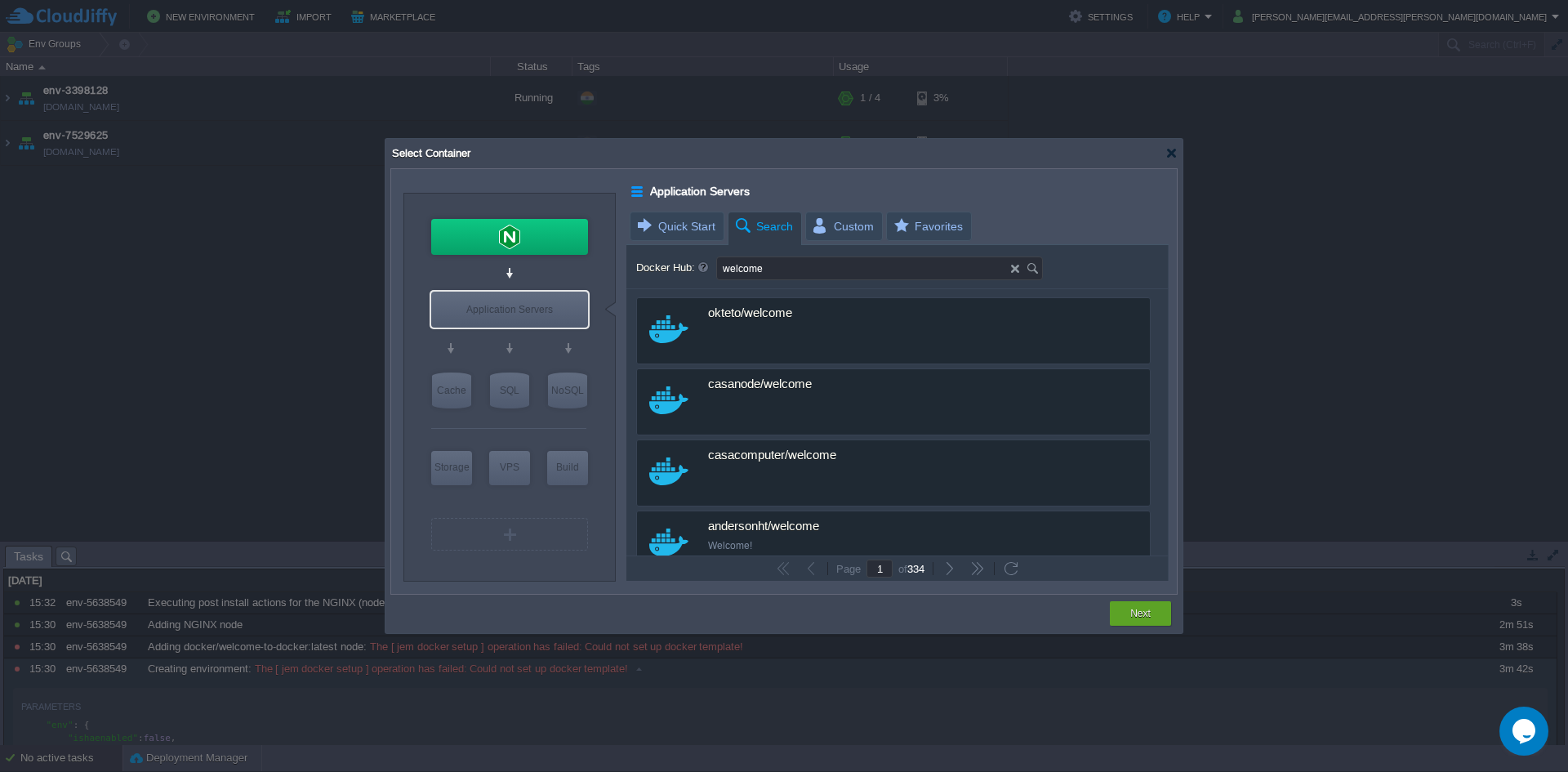
click at [793, 277] on input "welcome" at bounding box center [864, 268] width 294 height 22
type input "w"
type input "c"
type input "dorcker-welcom"
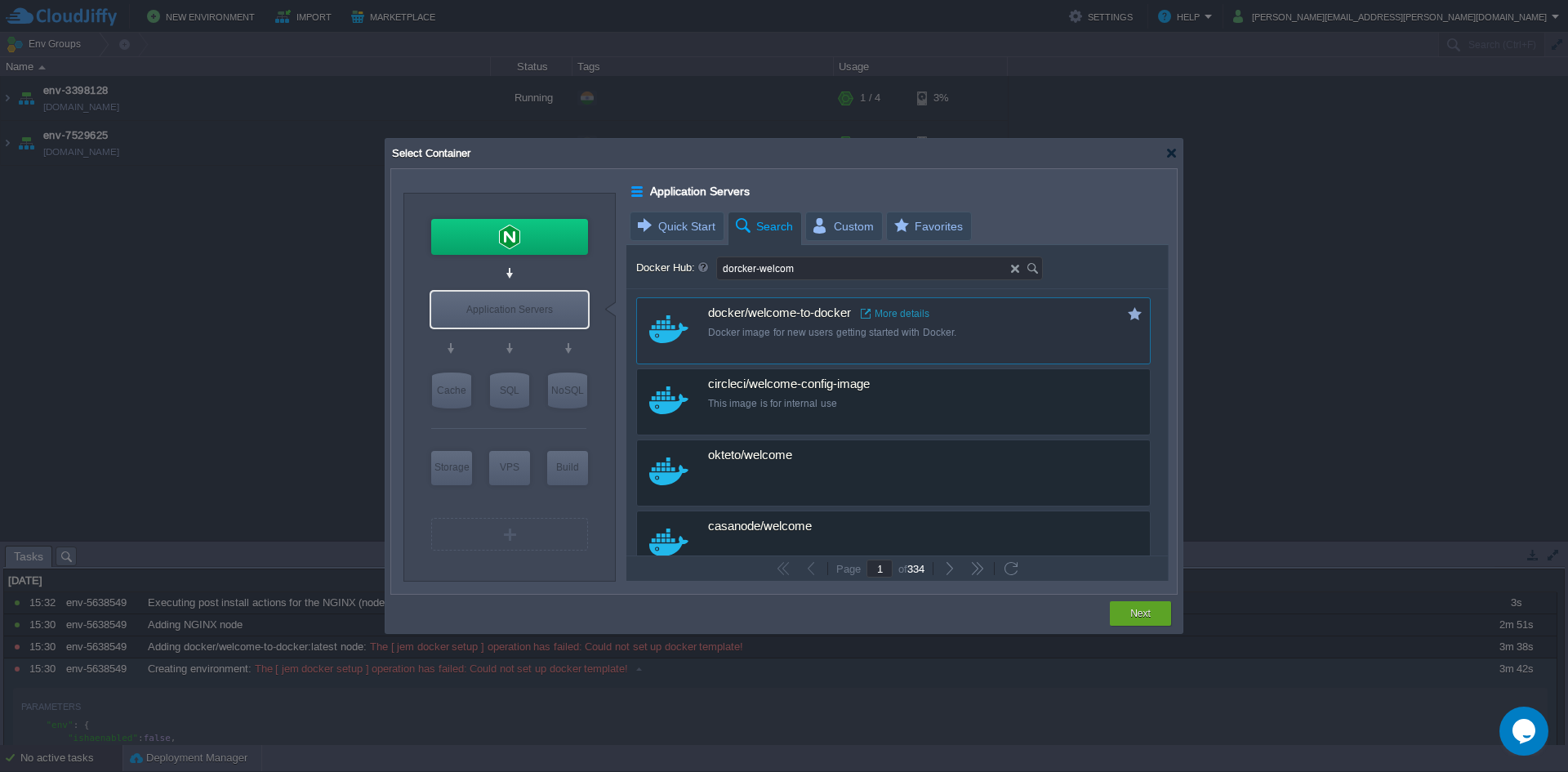
click at [806, 339] on div "docker/welcome-to-docker More details Docker image for new users getting starte…" at bounding box center [905, 322] width 393 height 49
type input "Welcome-to-docker"
type input "latest"
type input "Welcome-to-docker :"
type input "latest"
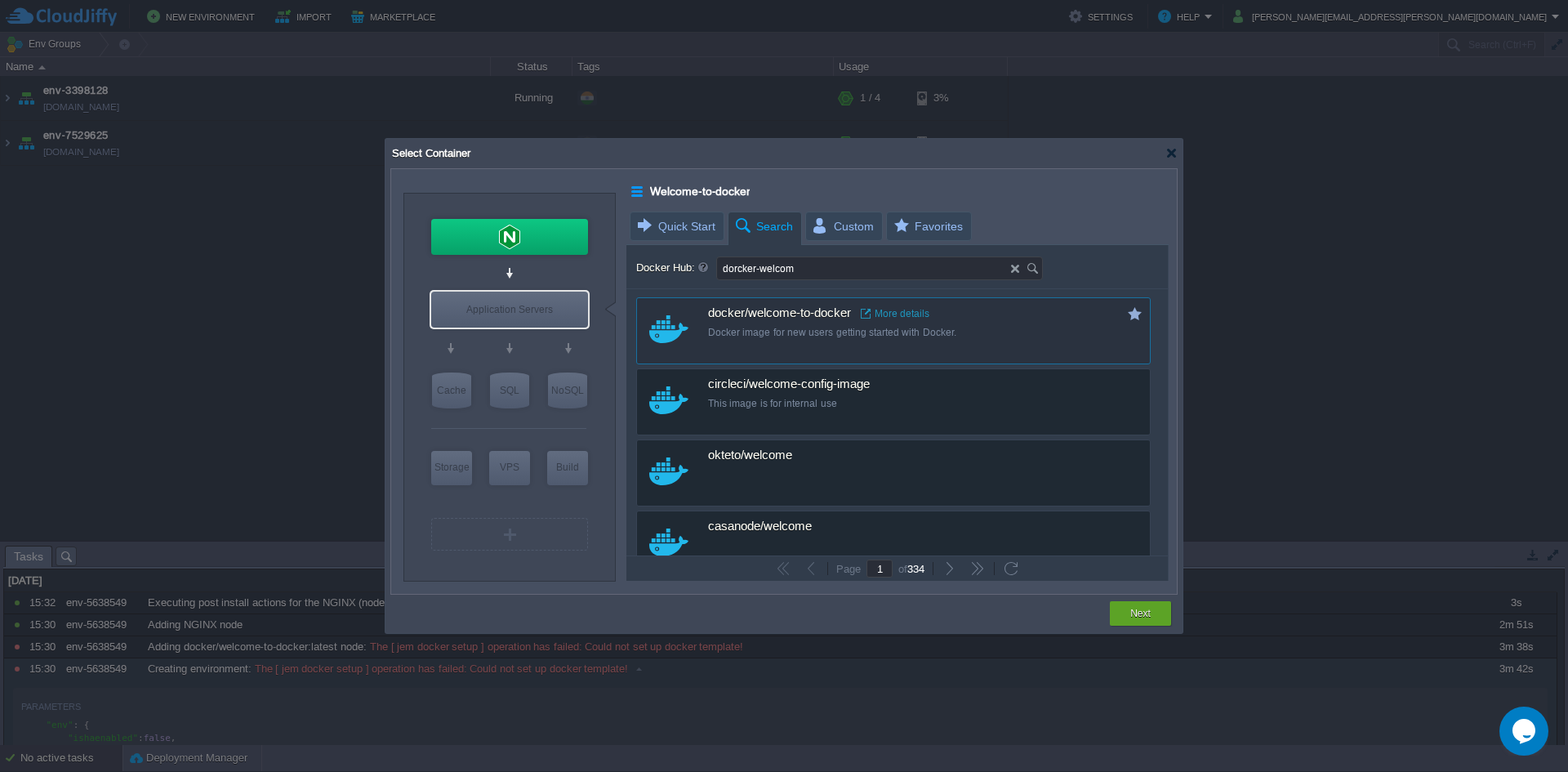
click at [806, 339] on div "docker/welcome-to-docker More details Docker image for new users getting starte…" at bounding box center [905, 322] width 393 height 49
click at [813, 318] on span "docker/welcome-to-docker" at bounding box center [780, 313] width 143 height 14
click at [1125, 613] on div "Next" at bounding box center [1140, 613] width 37 height 24
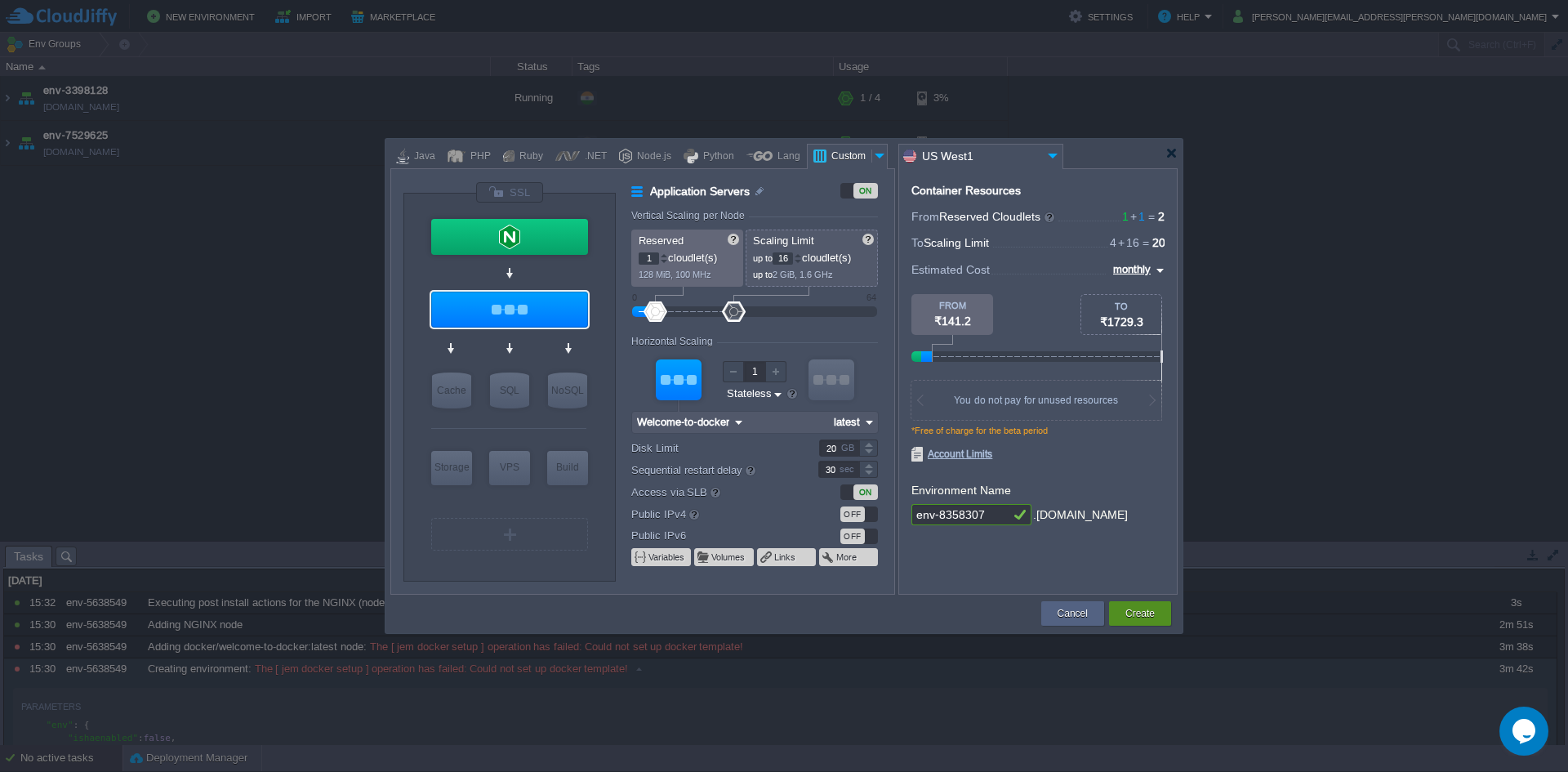
click at [1162, 611] on div "Create" at bounding box center [1140, 613] width 62 height 24
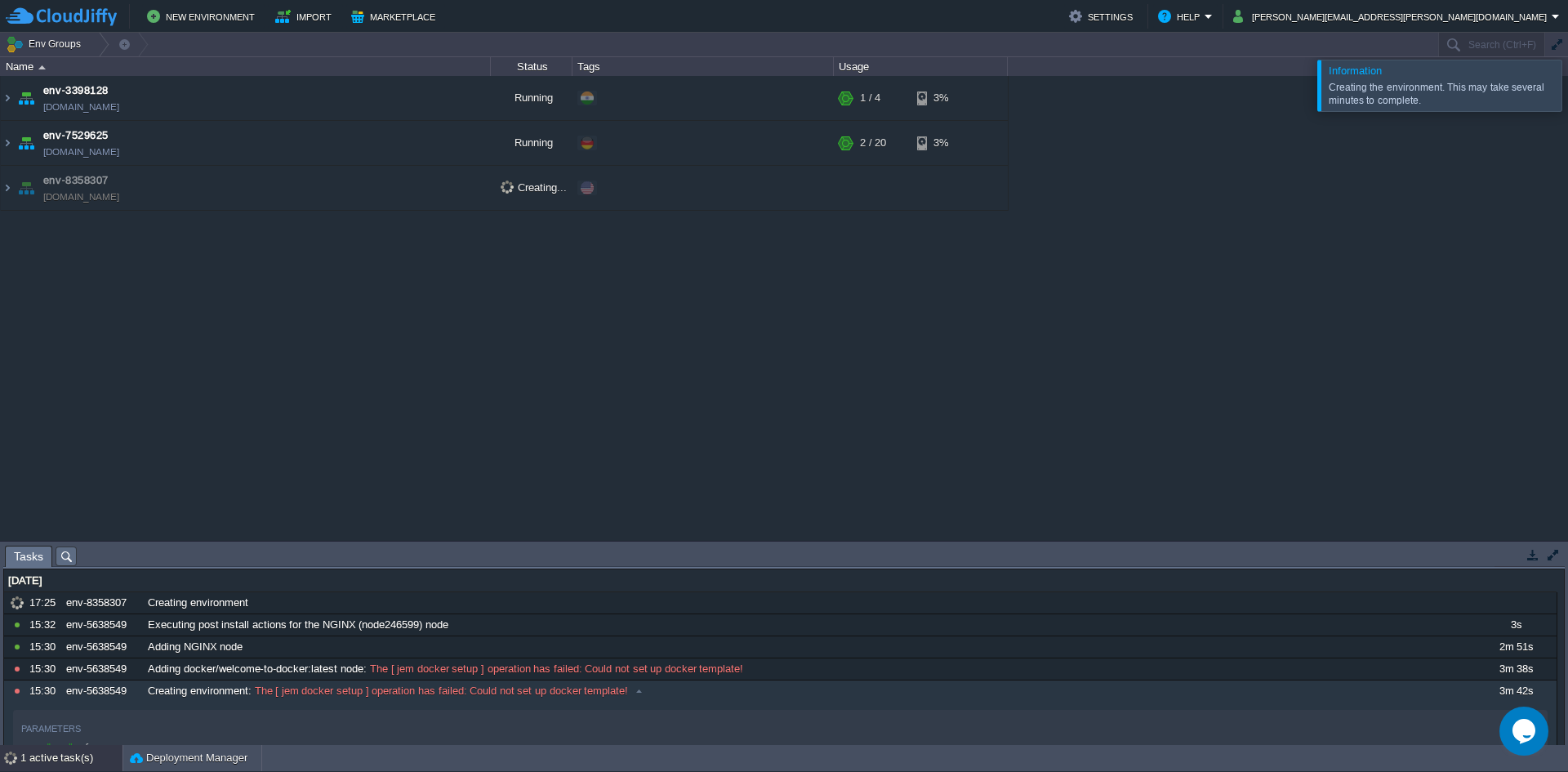
click at [32, 554] on span "Tasks" at bounding box center [28, 557] width 29 height 21
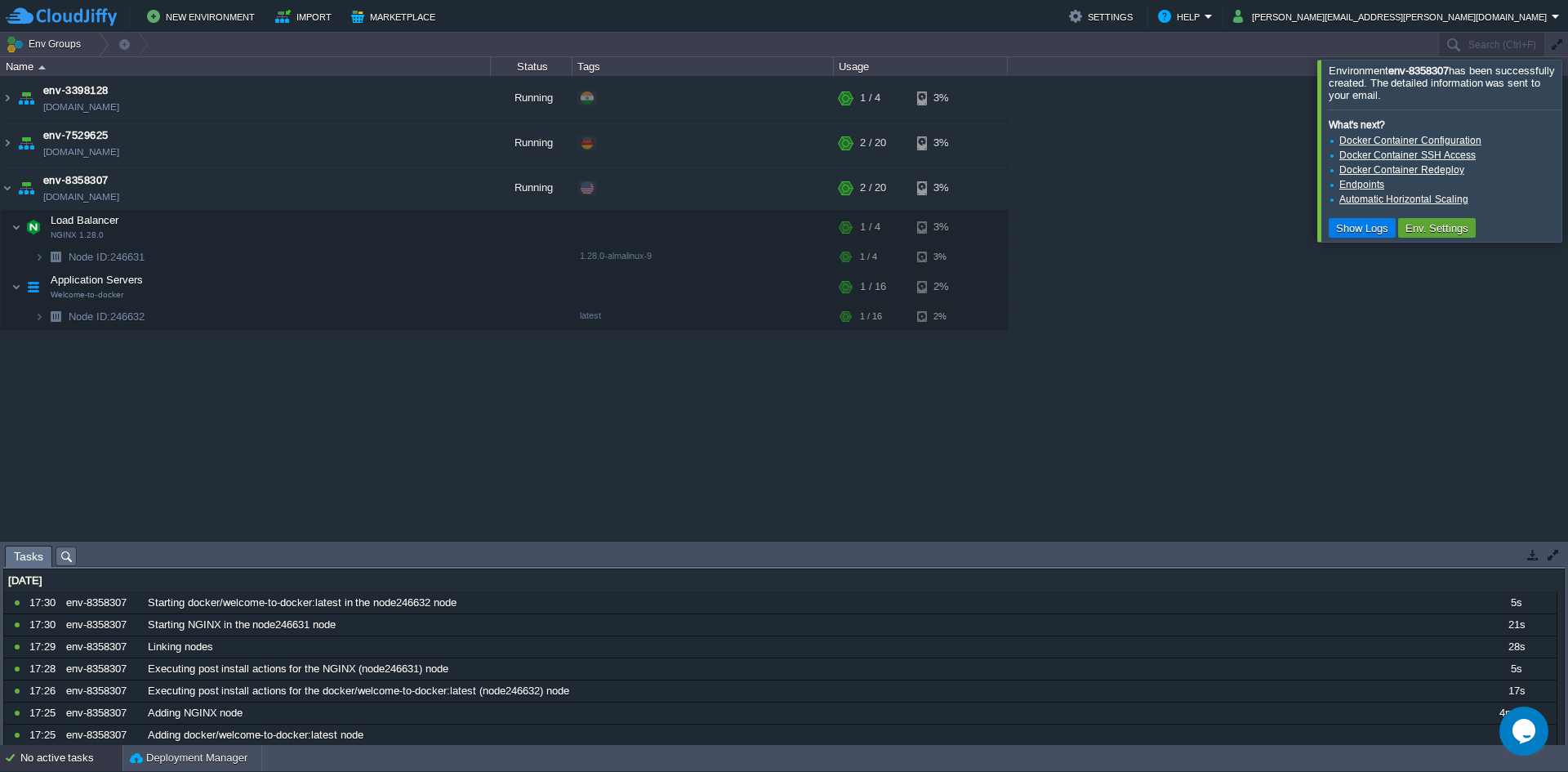
click at [98, 405] on div "env-3398128 [DOMAIN_NAME] Running + Add to Env Group RAM 5% CPU 0% 1 / 4 3% env…" at bounding box center [784, 309] width 1568 height 465
click at [9, 186] on img at bounding box center [7, 187] width 13 height 44
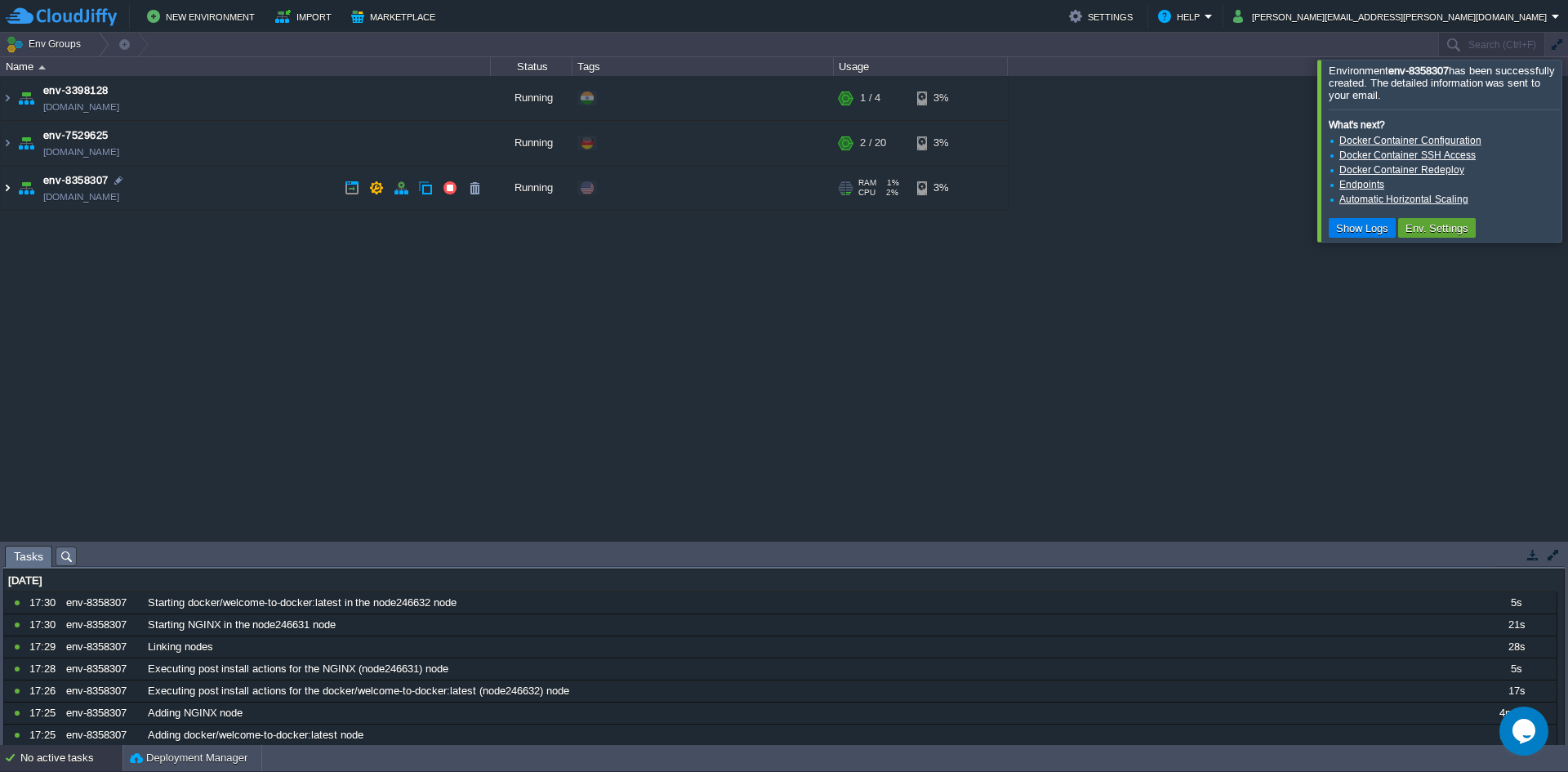
click at [4, 186] on img at bounding box center [7, 187] width 13 height 44
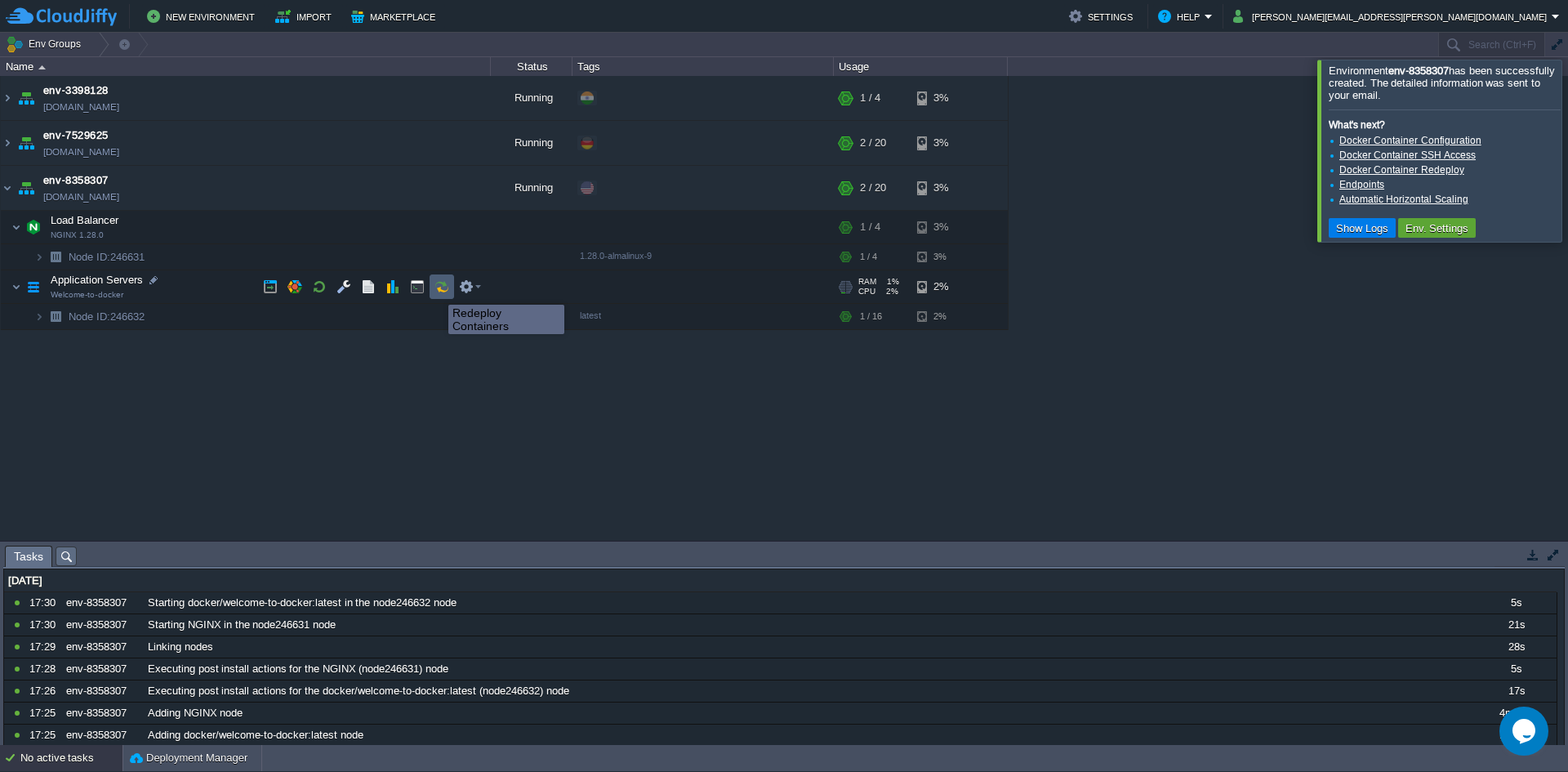
click at [436, 290] on button "button" at bounding box center [442, 287] width 14 height 14
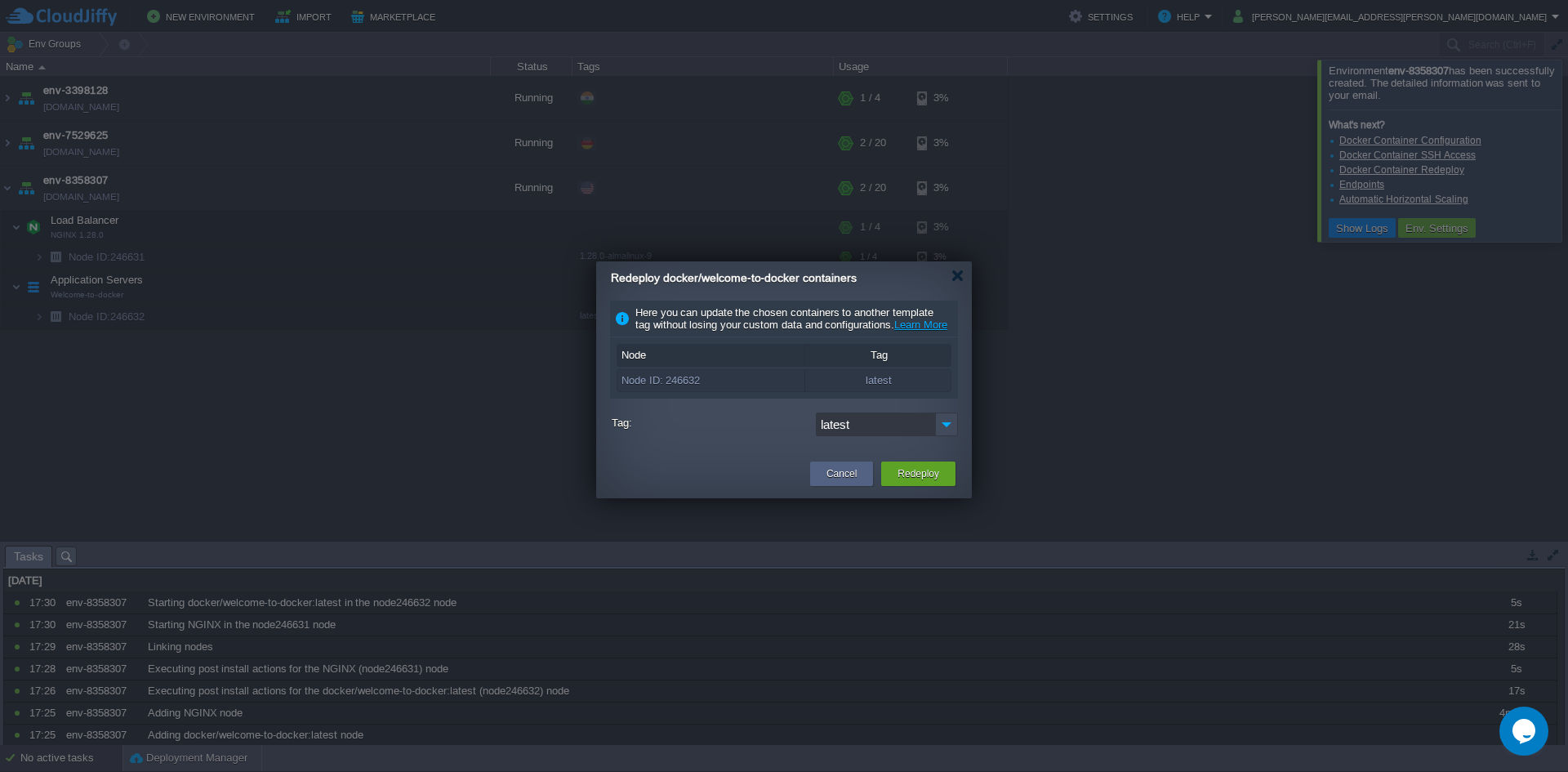
click at [901, 479] on button "Redeploy" at bounding box center [918, 473] width 42 height 16
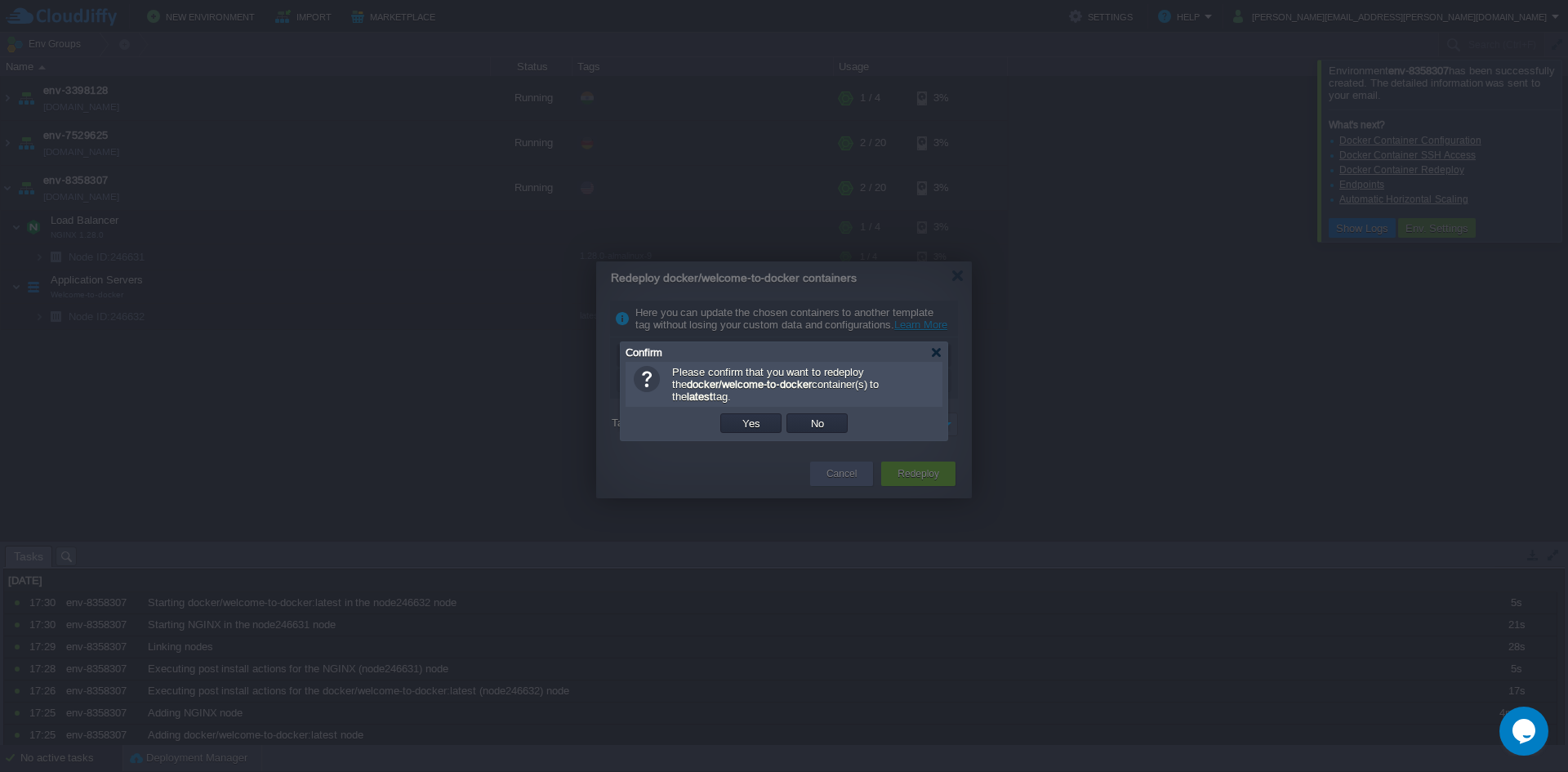
click at [940, 358] on div "Confirm" at bounding box center [784, 352] width 317 height 20
click at [936, 348] on div at bounding box center [936, 353] width 13 height 13
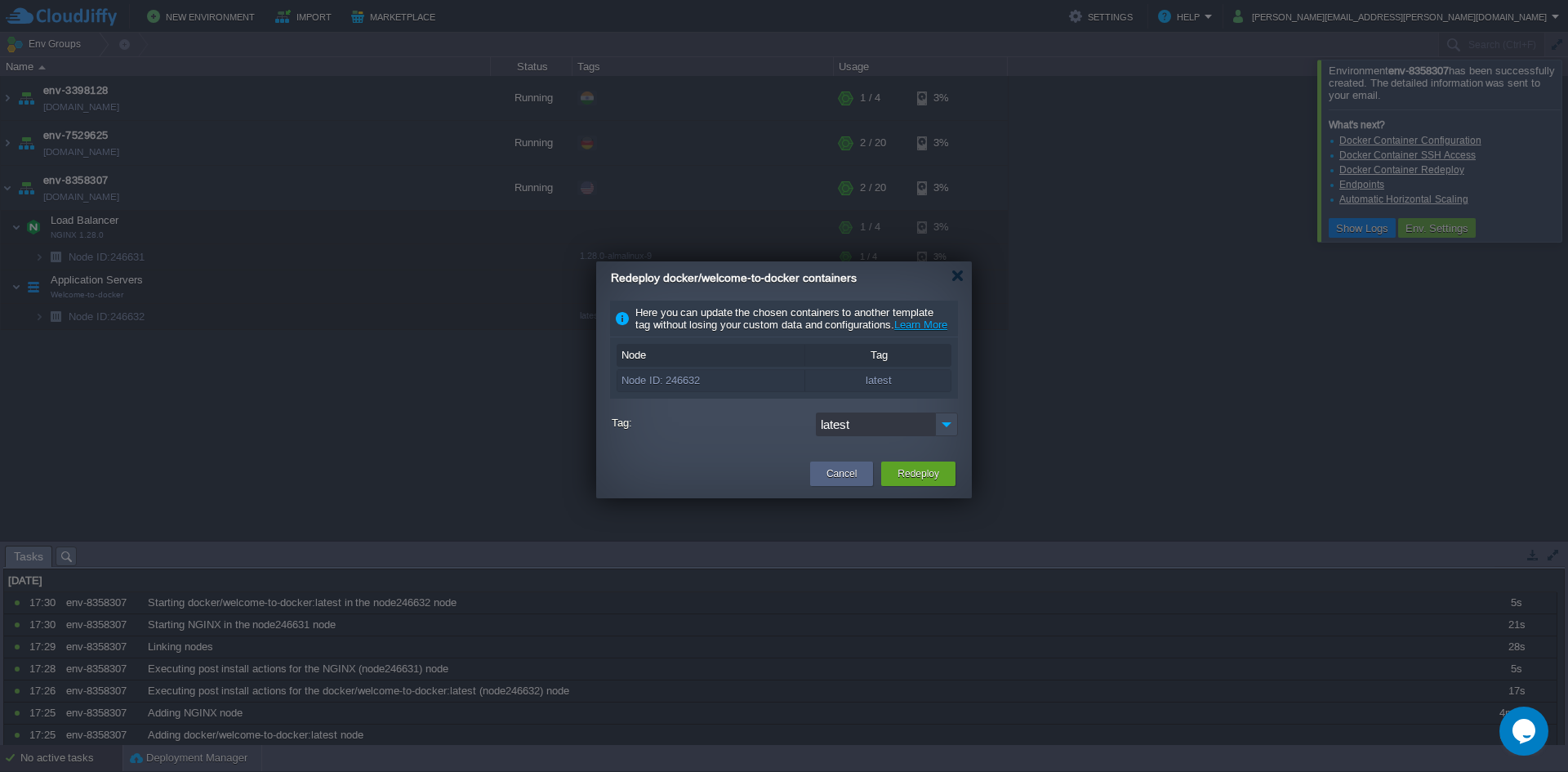
click at [918, 441] on div "latest" at bounding box center [887, 426] width 142 height 28
click at [960, 440] on div "Here you can update the chosen containers to another template tag without losin…" at bounding box center [784, 372] width 375 height 143
click at [953, 436] on img at bounding box center [946, 424] width 23 height 24
click at [936, 436] on img at bounding box center [946, 424] width 23 height 24
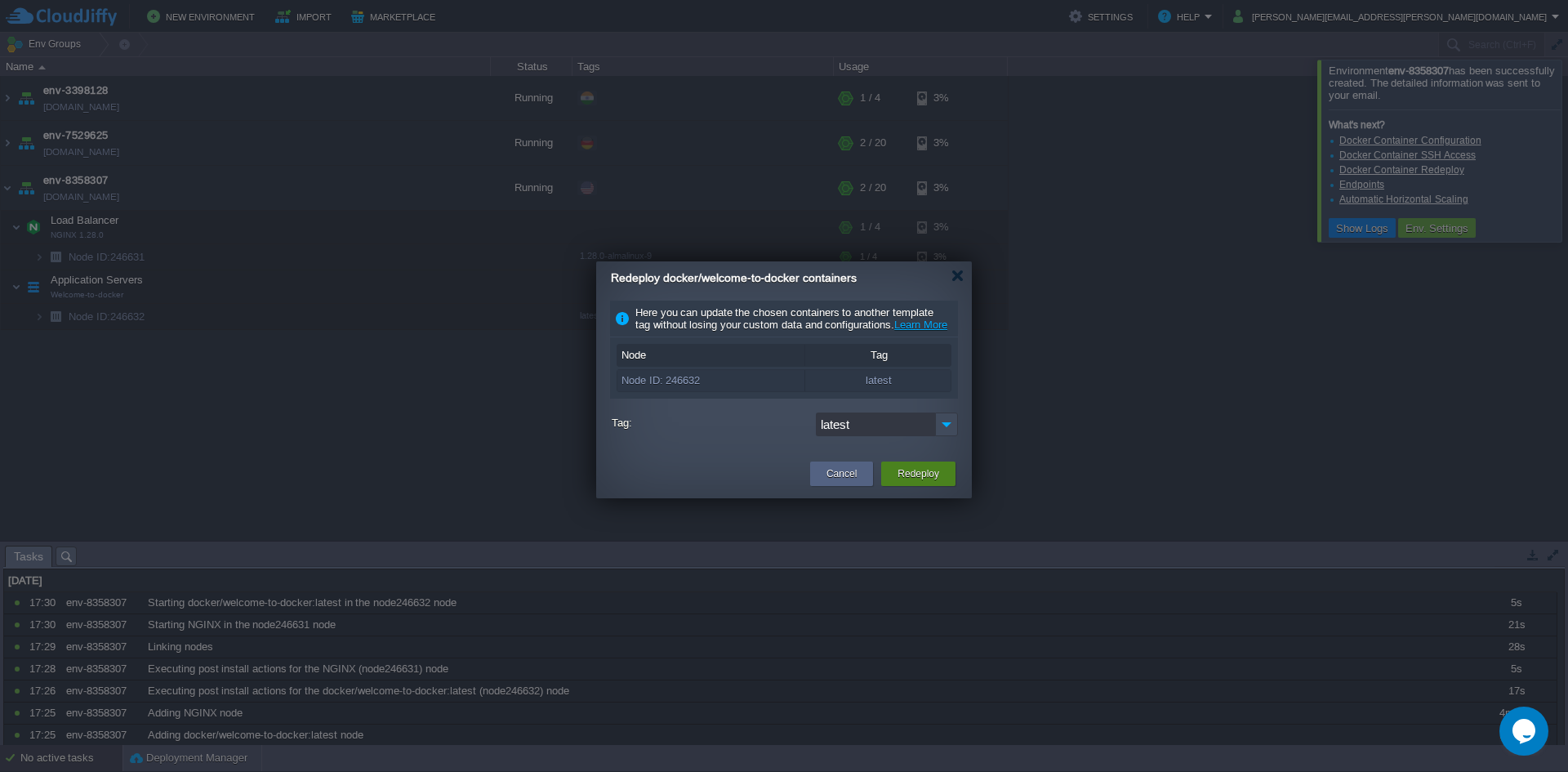
click at [936, 486] on div "Redeploy" at bounding box center [917, 473] width 50 height 24
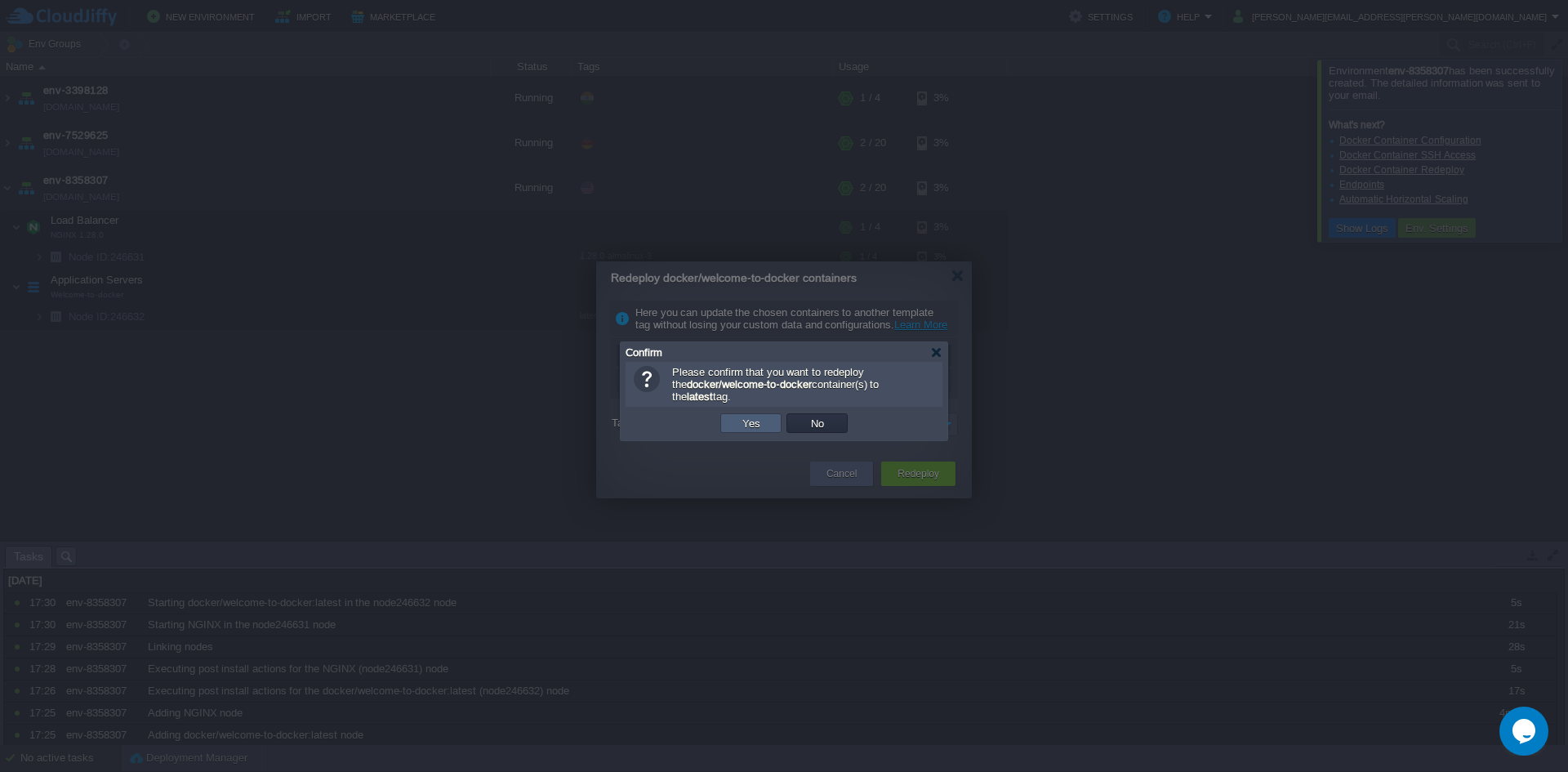
click at [748, 417] on button "Yes" at bounding box center [751, 423] width 28 height 14
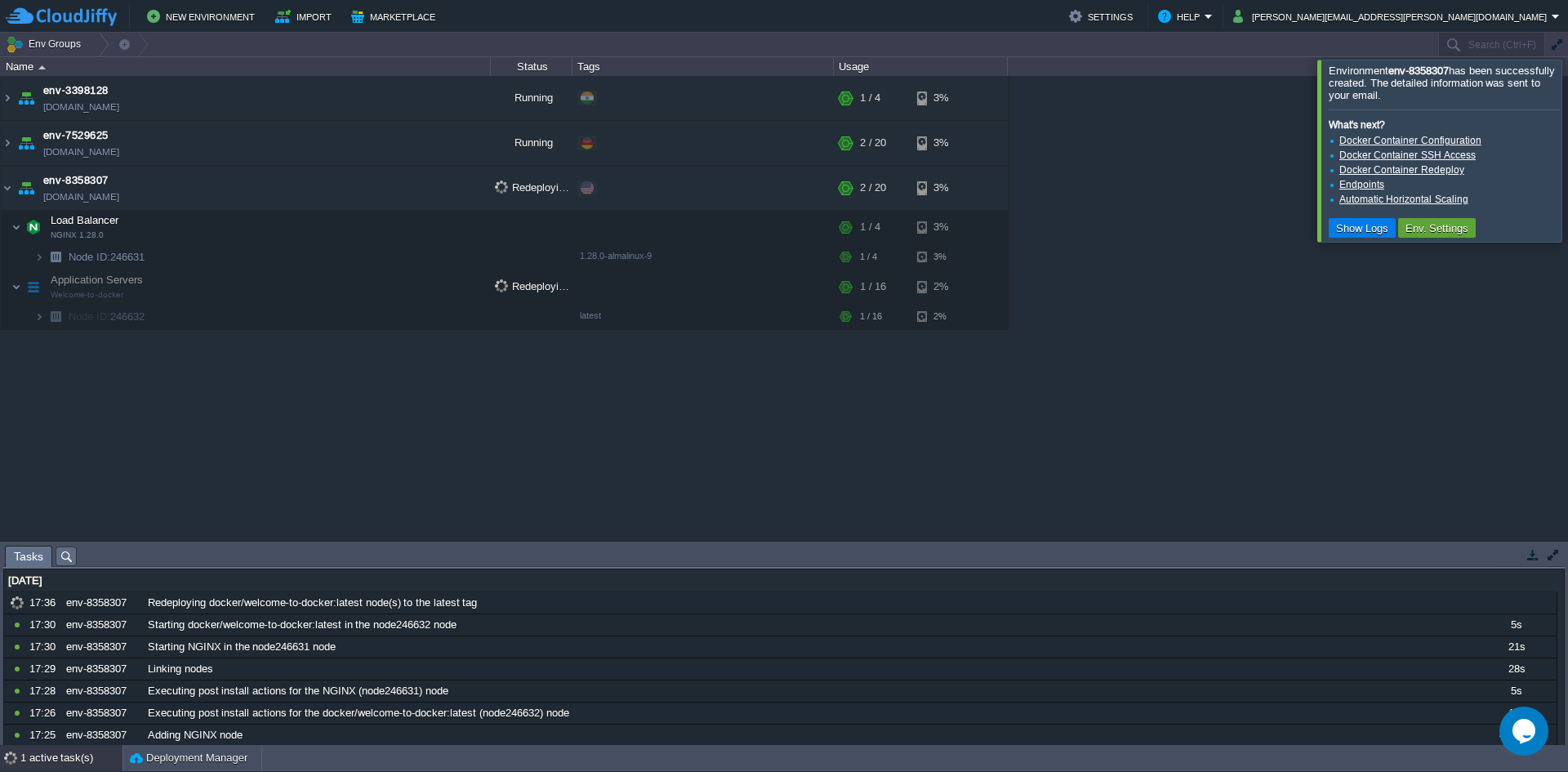
click at [1567, 138] on div at bounding box center [1588, 150] width 0 height 181
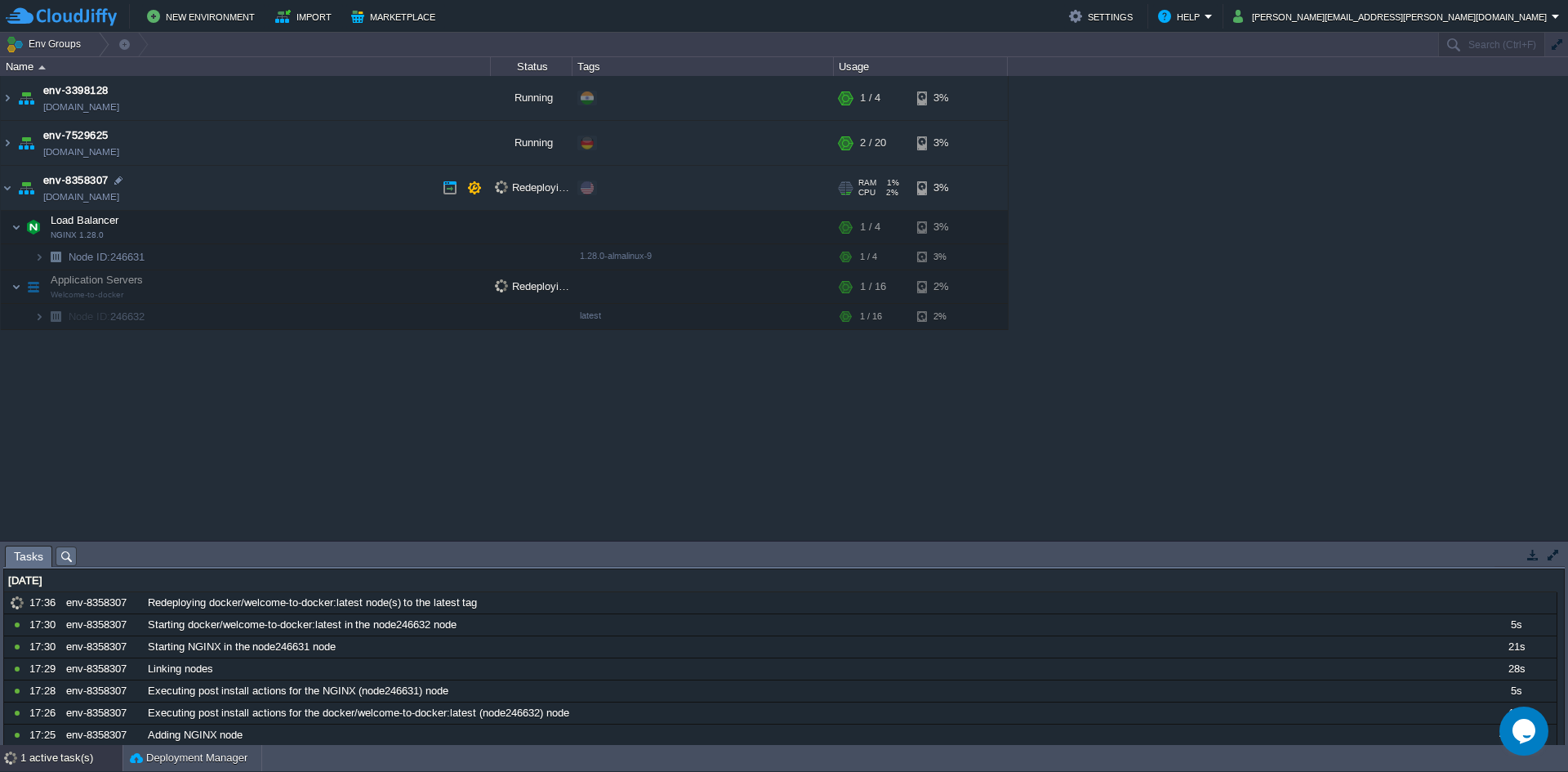
click at [14, 194] on img at bounding box center [25, 187] width 23 height 44
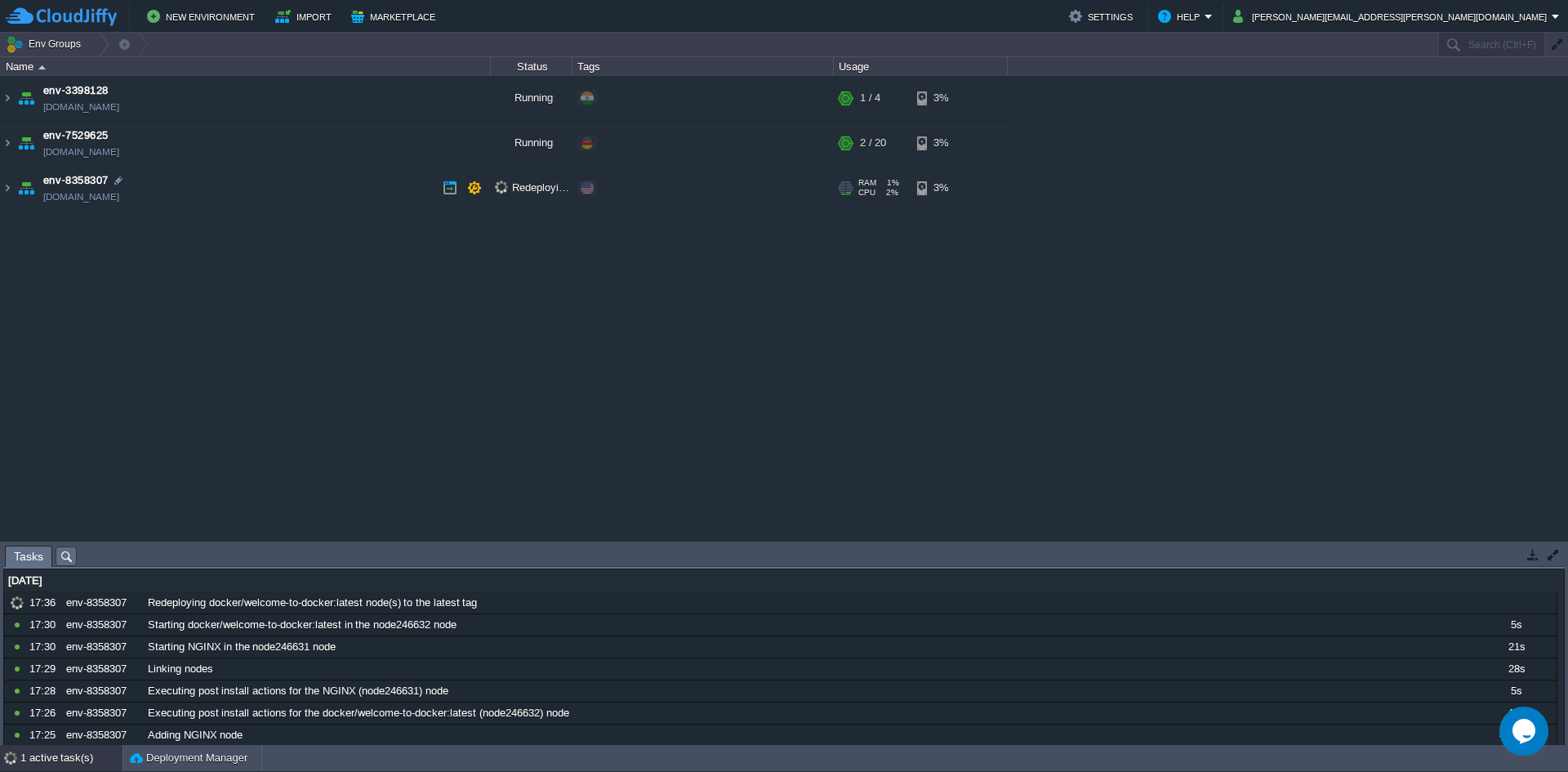
click at [14, 194] on img at bounding box center [25, 187] width 23 height 44
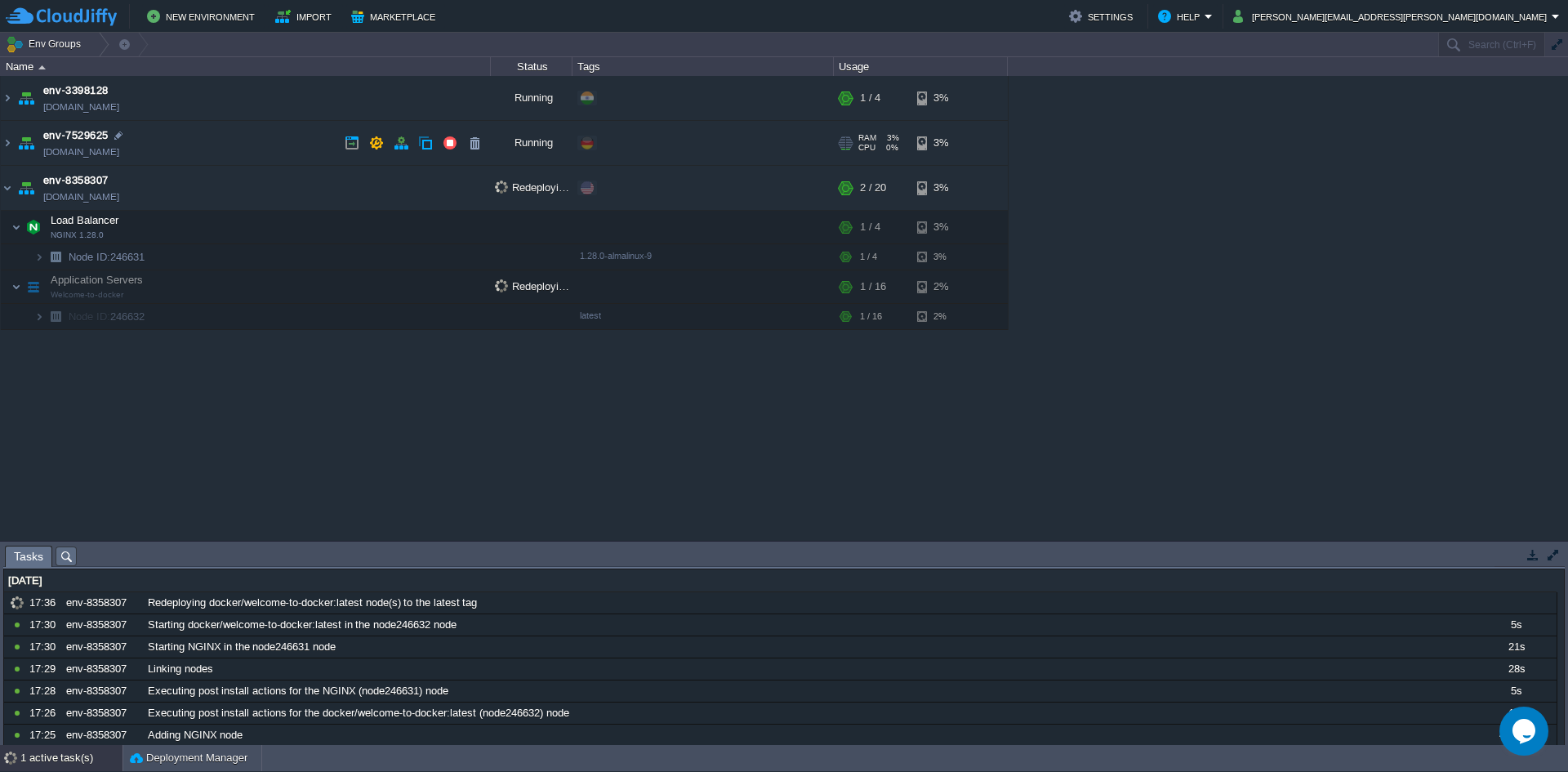
click at [14, 151] on img at bounding box center [25, 143] width 23 height 44
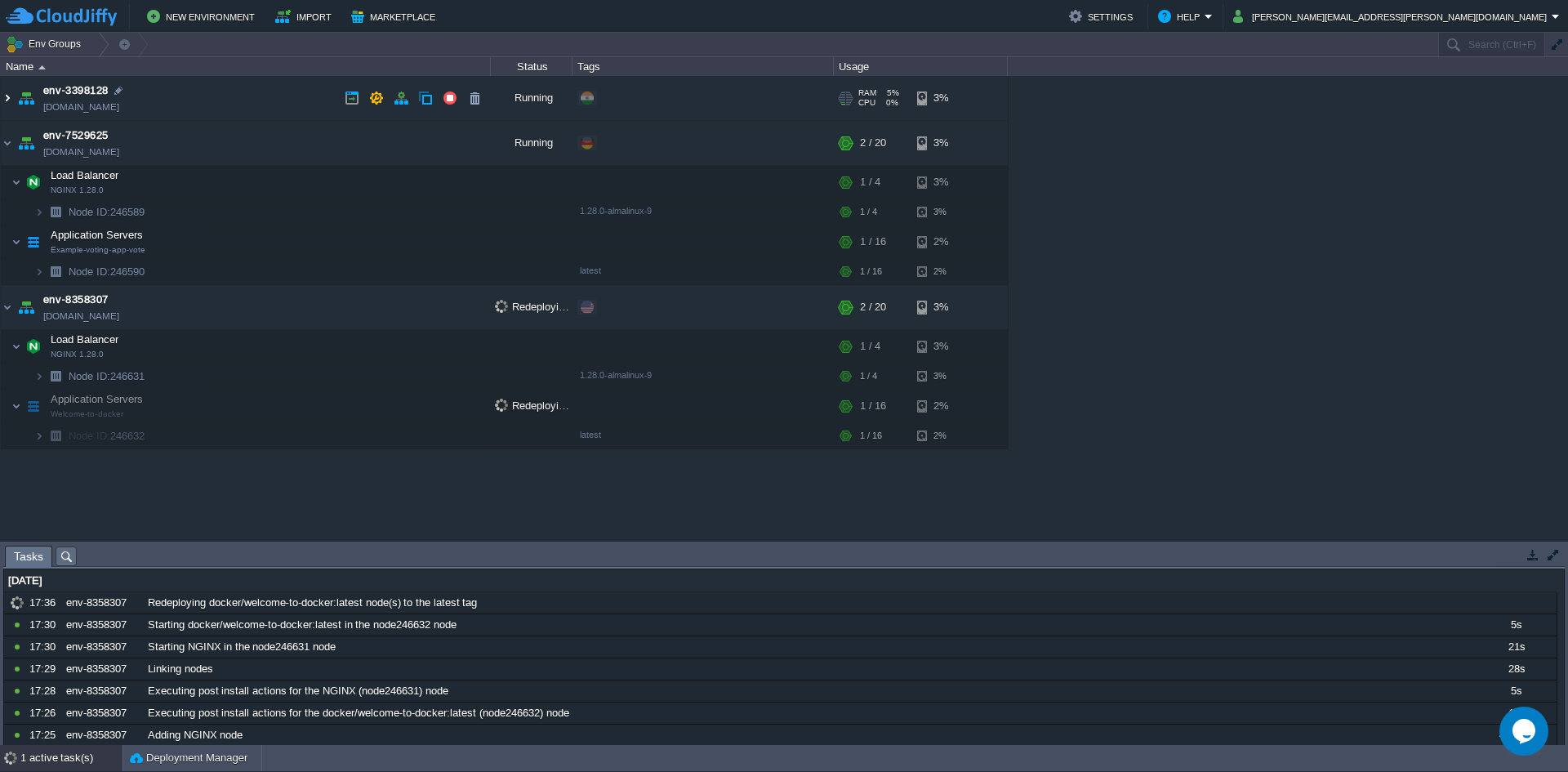
click at [13, 113] on img at bounding box center [7, 98] width 13 height 44
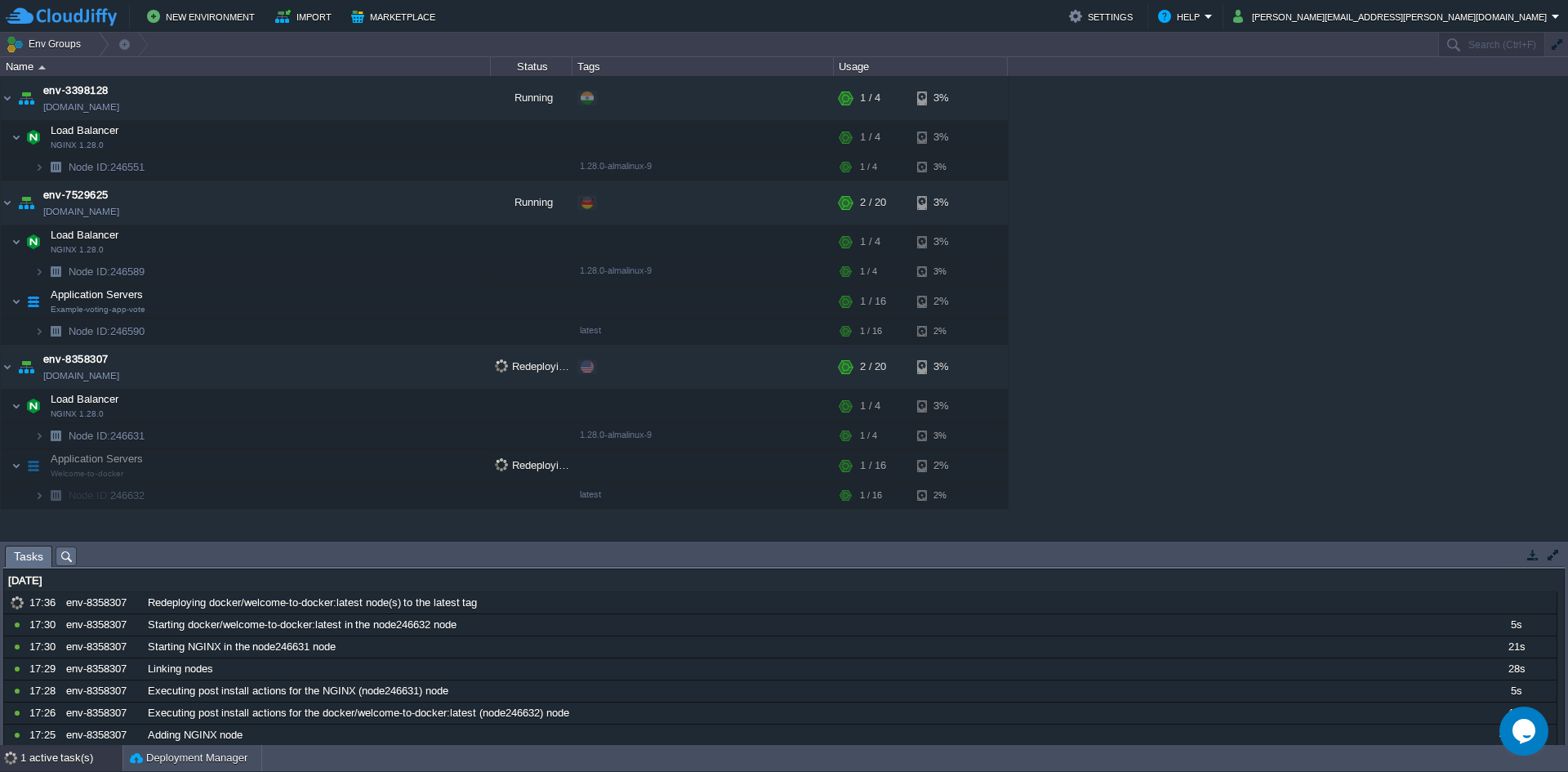
click at [0, 103] on table "env-3398128 [DOMAIN_NAME] Running + Add to Env Group RAM 5% CPU 0% 1 / 4 3% Loa…" at bounding box center [504, 292] width 1009 height 433
click at [2, 101] on img at bounding box center [7, 98] width 13 height 44
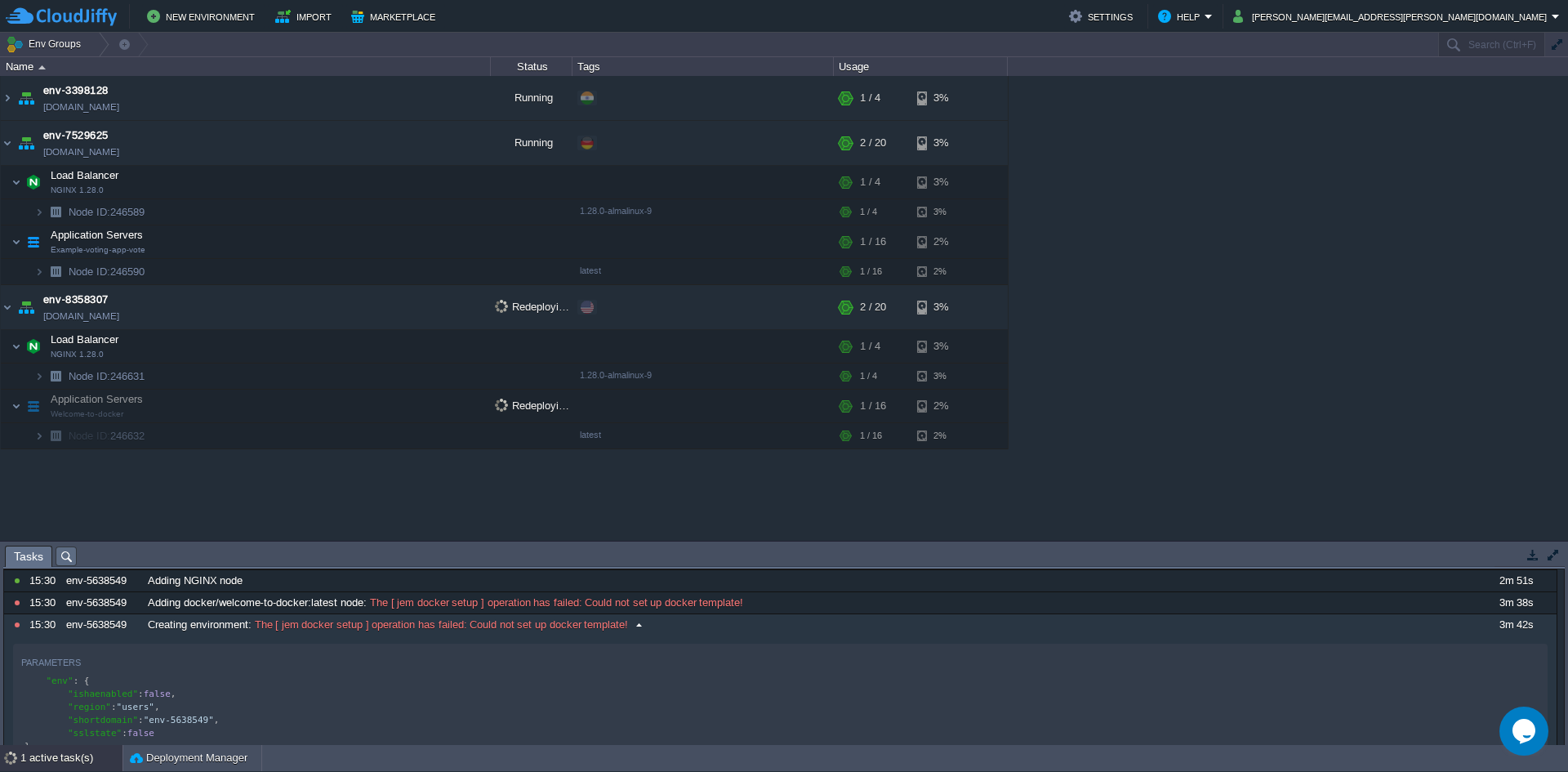
scroll to position [218, 0]
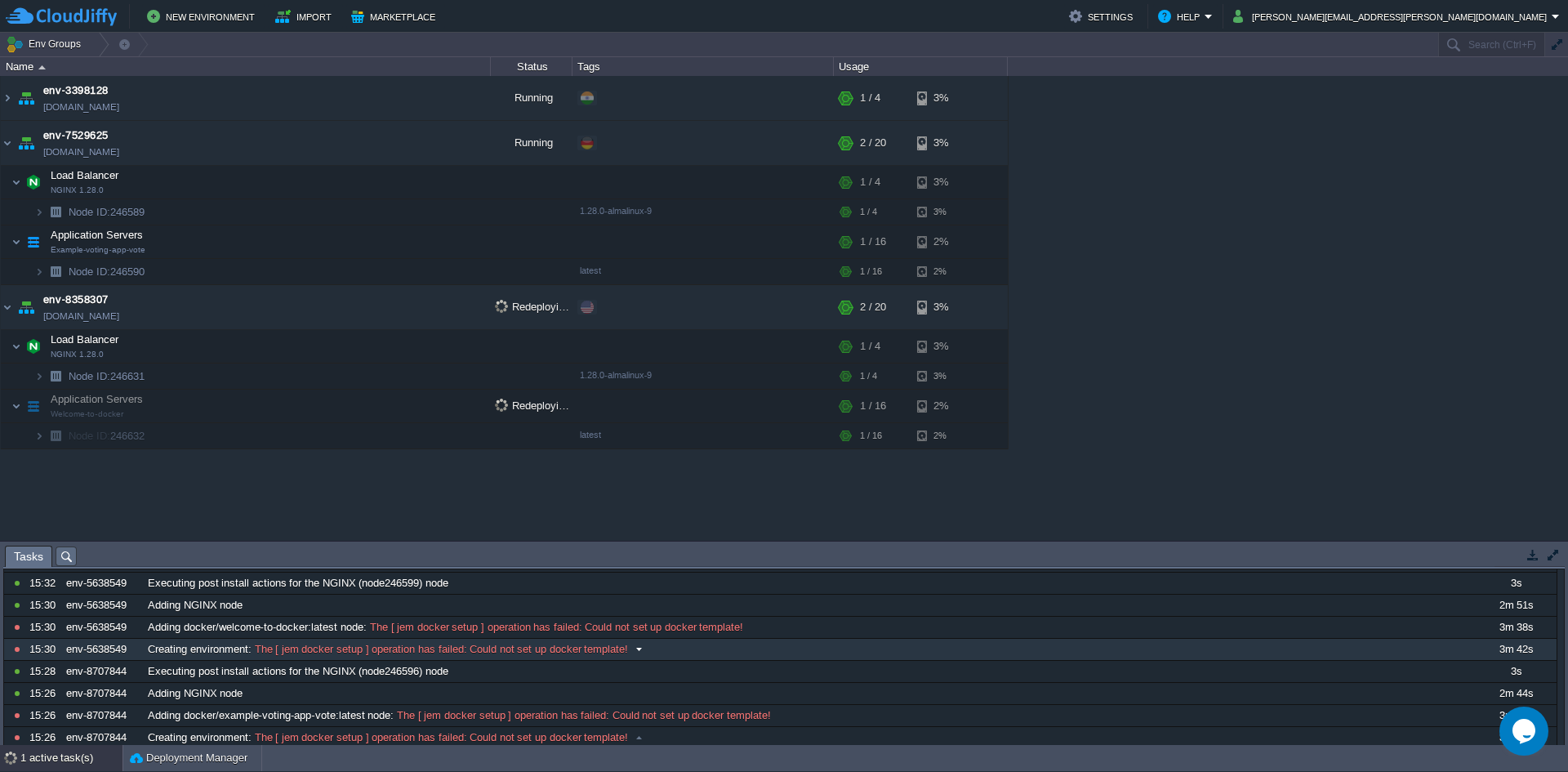
click at [297, 649] on span "The [ jem docker setup ] operation has failed: Could not set up docker template!" at bounding box center [440, 649] width 377 height 14
click at [385, 657] on div "Creating environment : The [ jem docker setup ] operation has failed: Could not…" at bounding box center [809, 649] width 1330 height 21
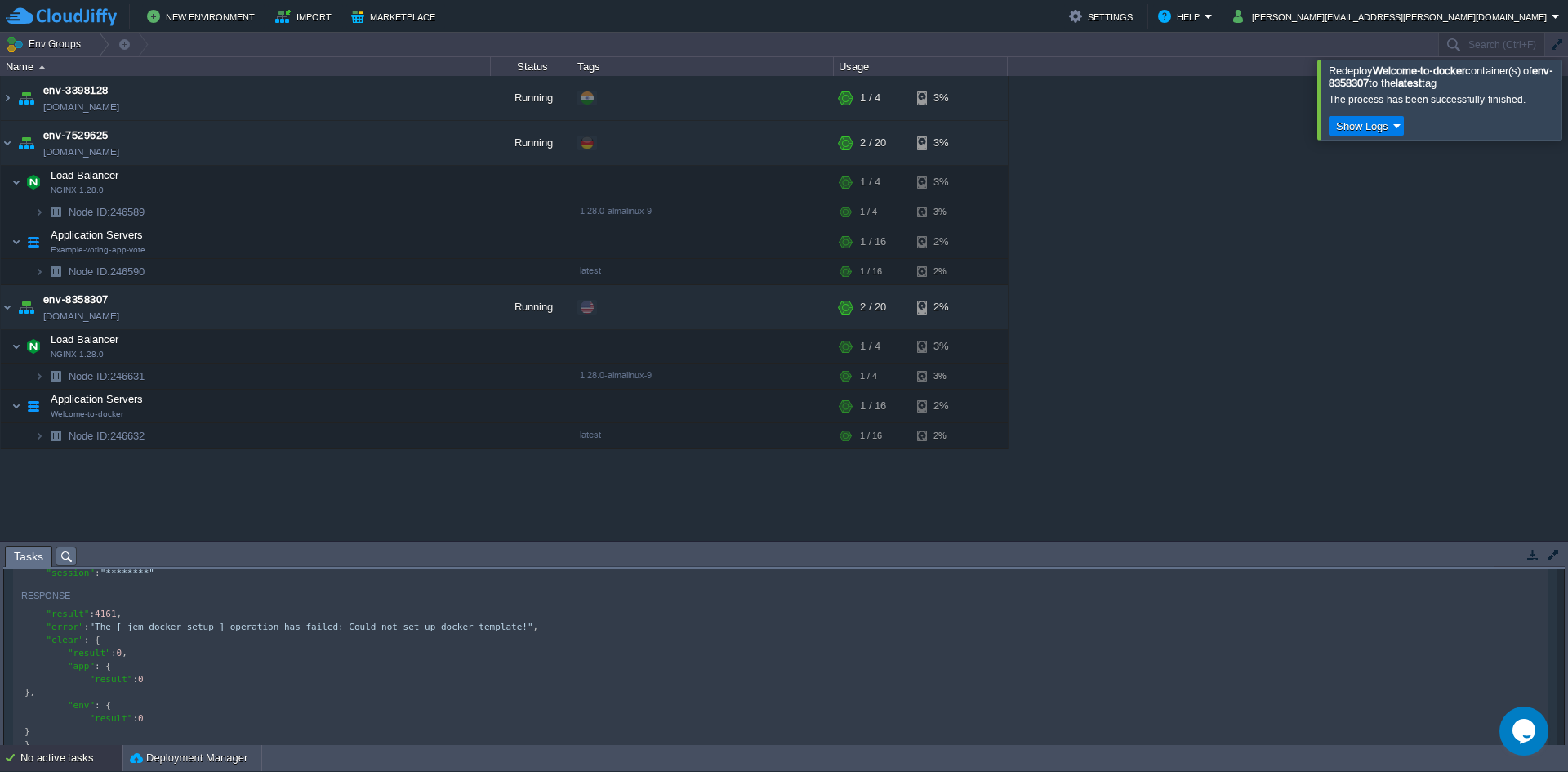
scroll to position [5, 0]
type textarea ""error": "The [ jem docker setup ] operation has failed: Could not set up docke…"
drag, startPoint x: 586, startPoint y: 630, endPoint x: 20, endPoint y: 632, distance: 566.0
